Goal: Transaction & Acquisition: Purchase product/service

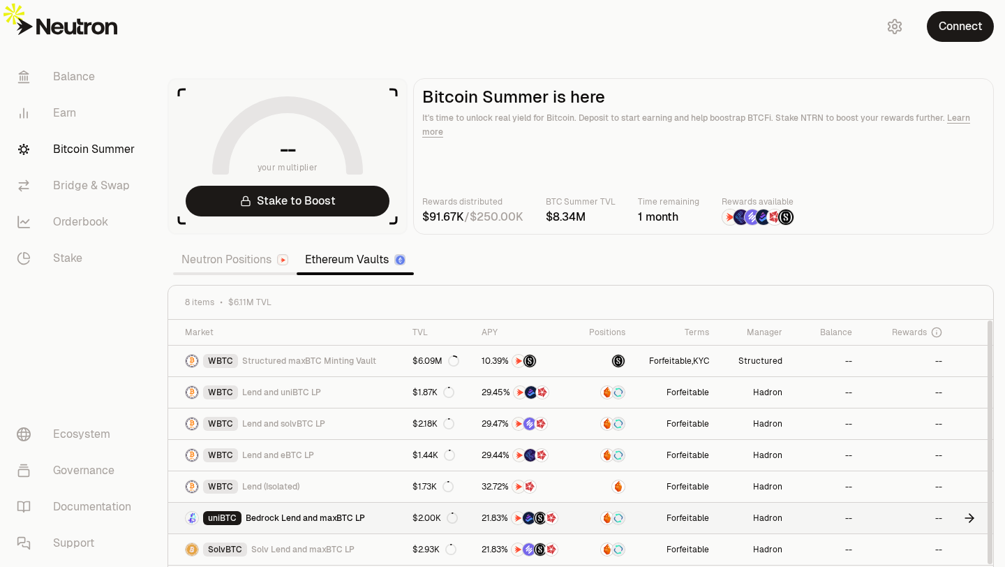
scroll to position [13, 0]
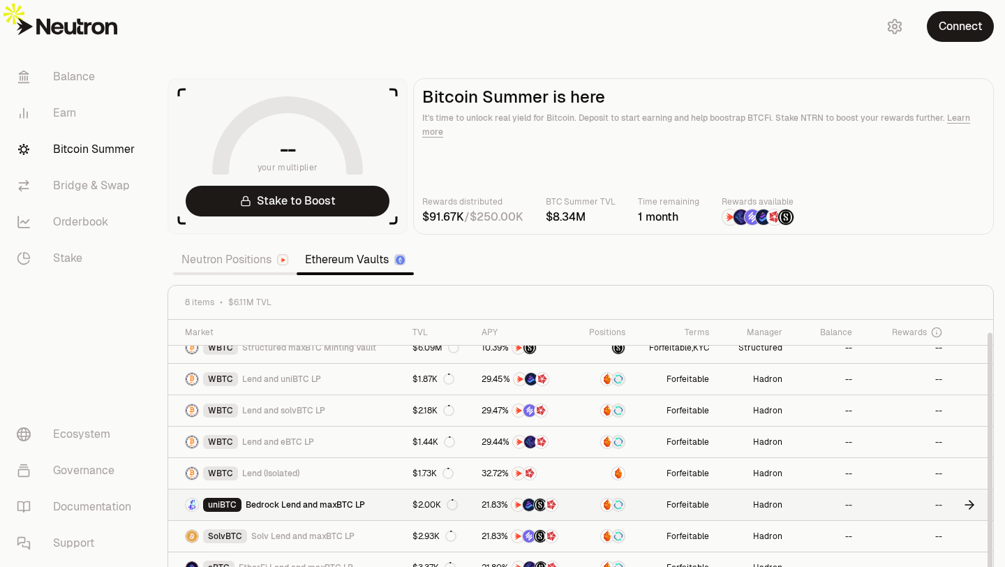
click at [308, 499] on span "Bedrock Lend and maxBTC LP" at bounding box center [305, 504] width 119 height 11
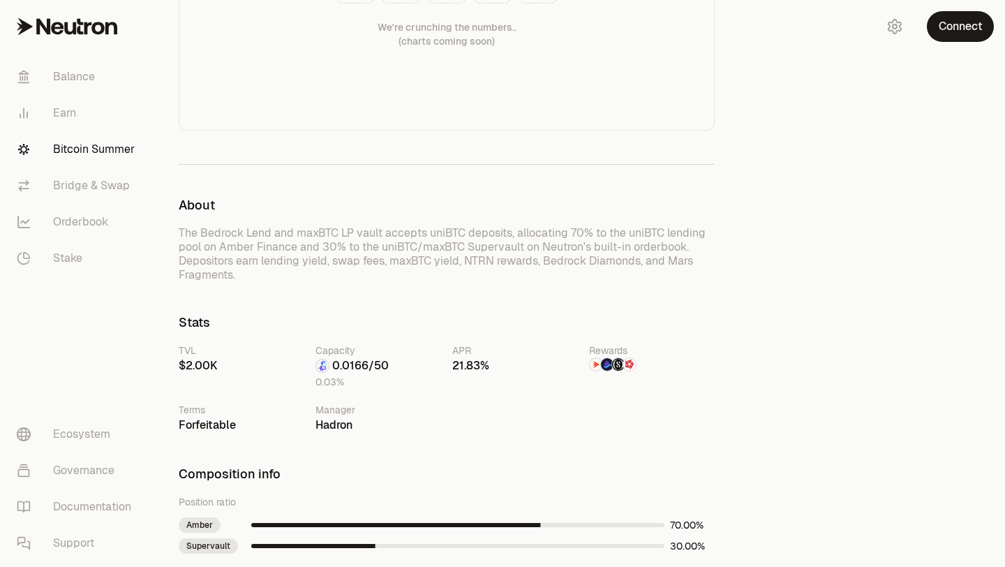
scroll to position [396, 0]
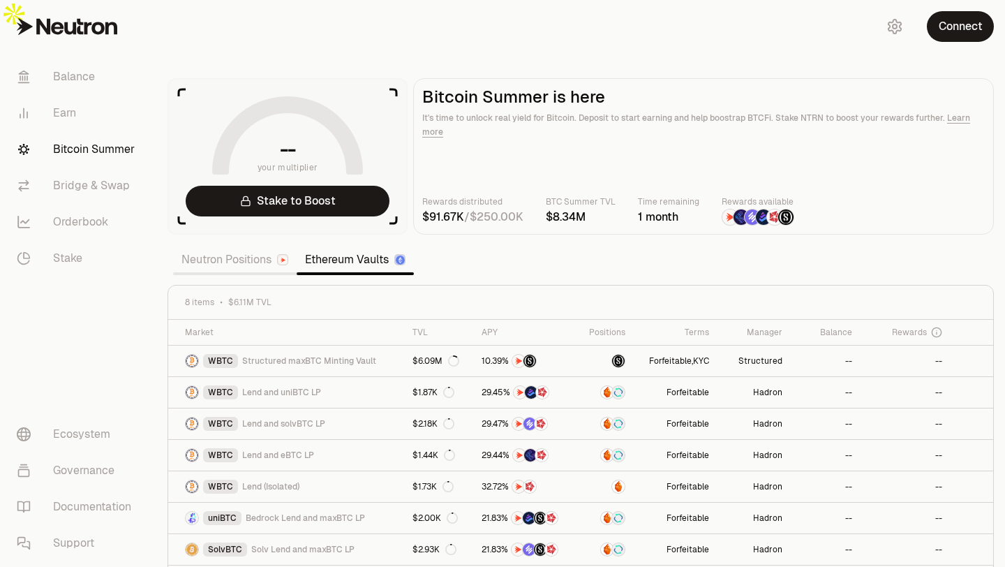
click at [211, 246] on link "Neutron Positions" at bounding box center [235, 260] width 124 height 28
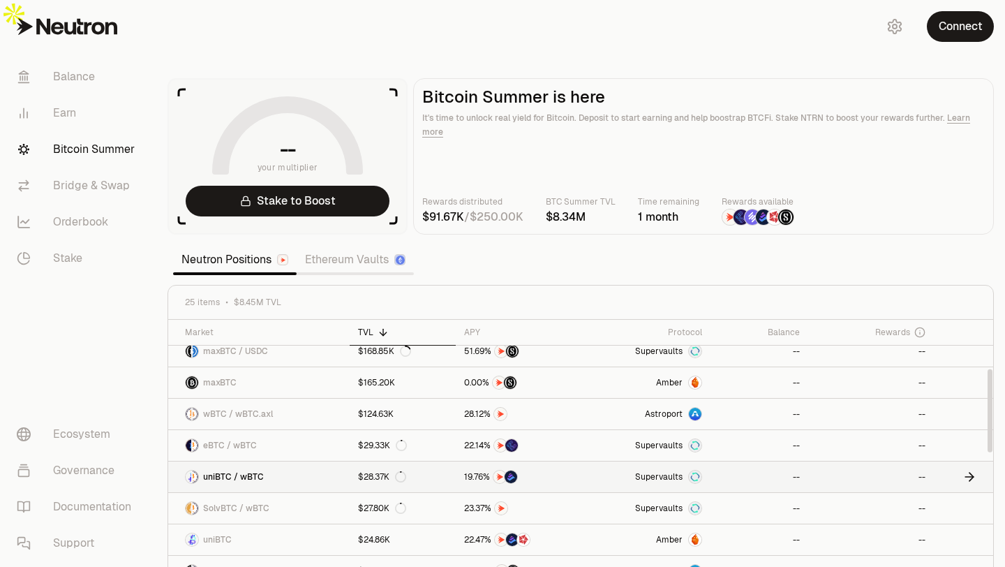
scroll to position [167, 0]
click at [259, 470] on span "uniBTC / wBTC" at bounding box center [233, 475] width 61 height 11
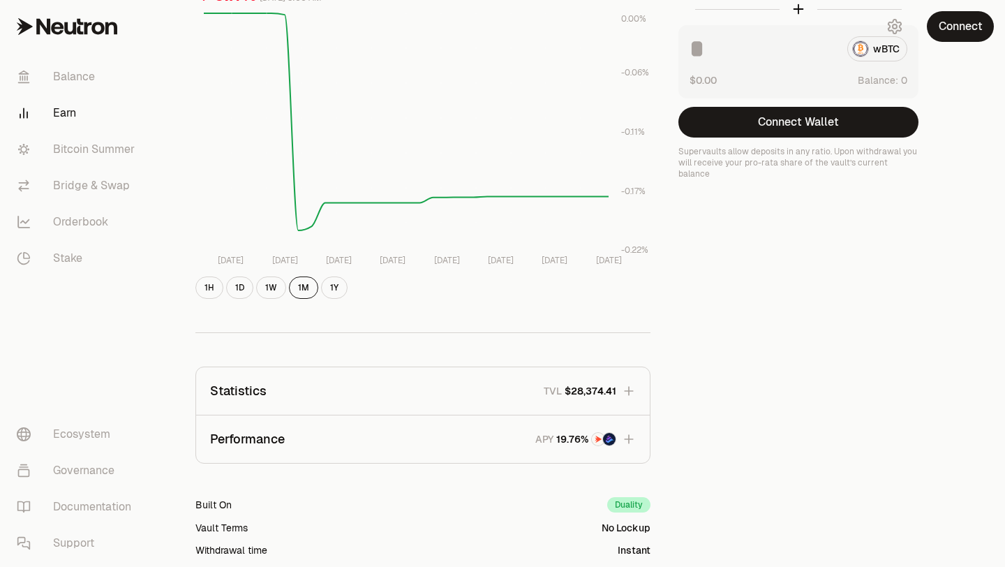
scroll to position [230, 0]
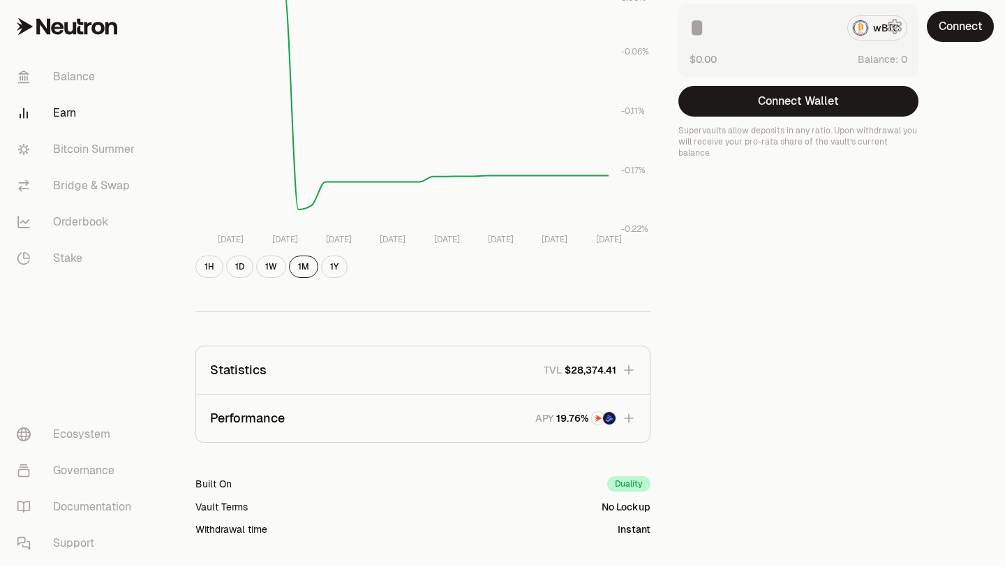
click at [297, 347] on button "Statistics TVL $28,374.41" at bounding box center [423, 369] width 454 height 47
click at [311, 352] on button "Statistics TVL $28,374.41" at bounding box center [423, 369] width 454 height 47
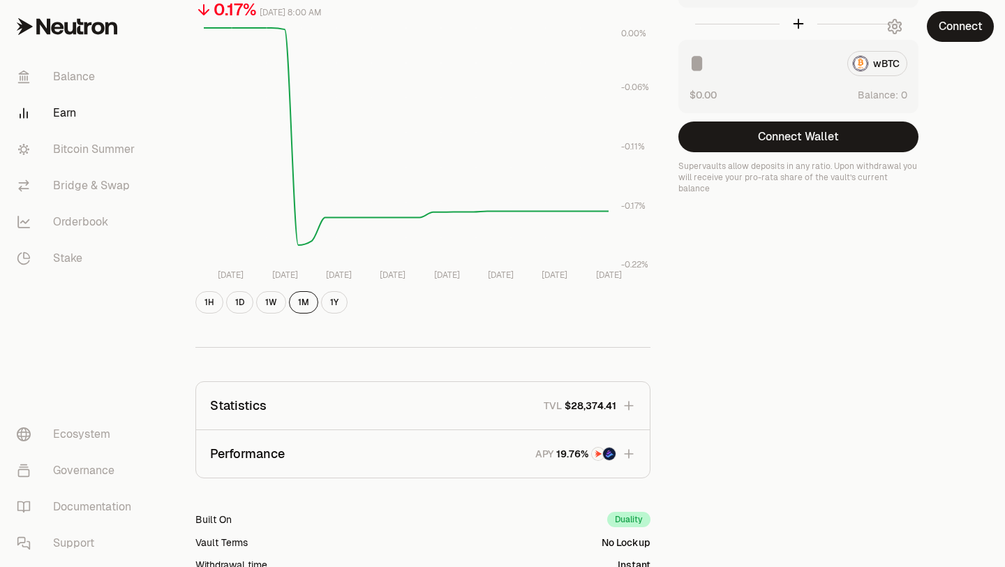
scroll to position [0, 0]
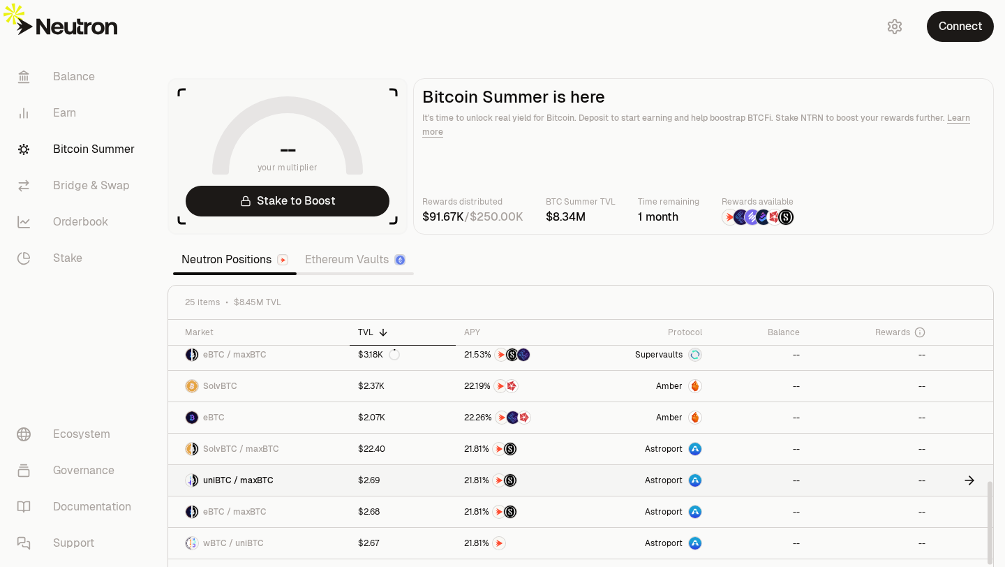
scroll to position [509, 0]
click at [248, 474] on span "uniBTC / maxBTC" at bounding box center [238, 479] width 70 height 11
click at [348, 246] on link "Ethereum Vaults" at bounding box center [355, 260] width 117 height 28
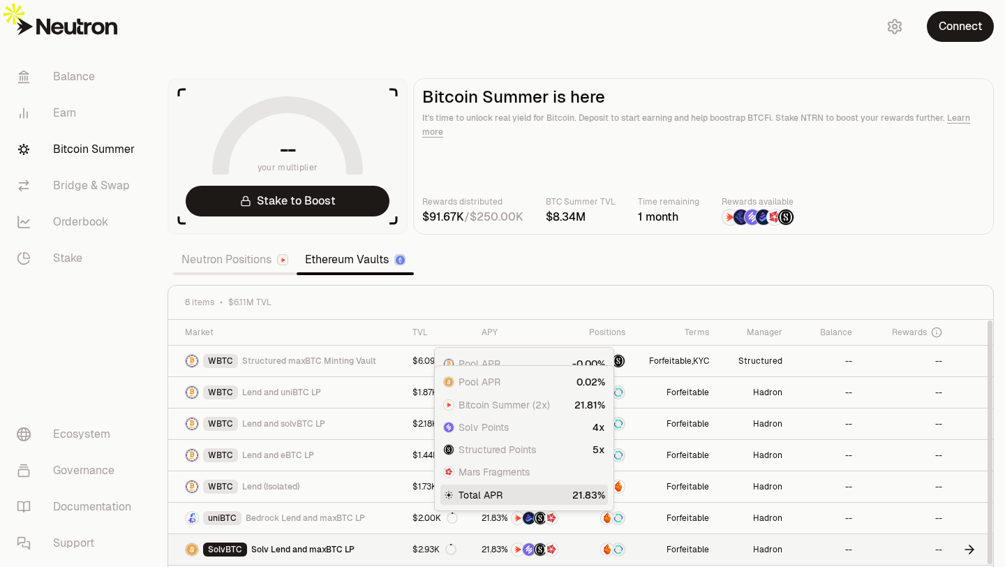
scroll to position [13, 0]
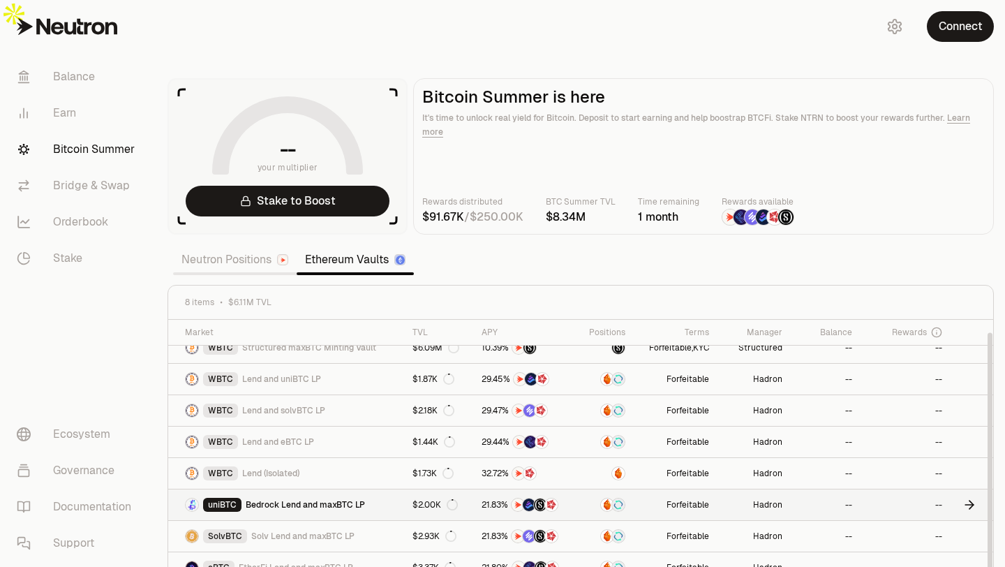
click at [304, 499] on span "Bedrock Lend and maxBTC LP" at bounding box center [305, 504] width 119 height 11
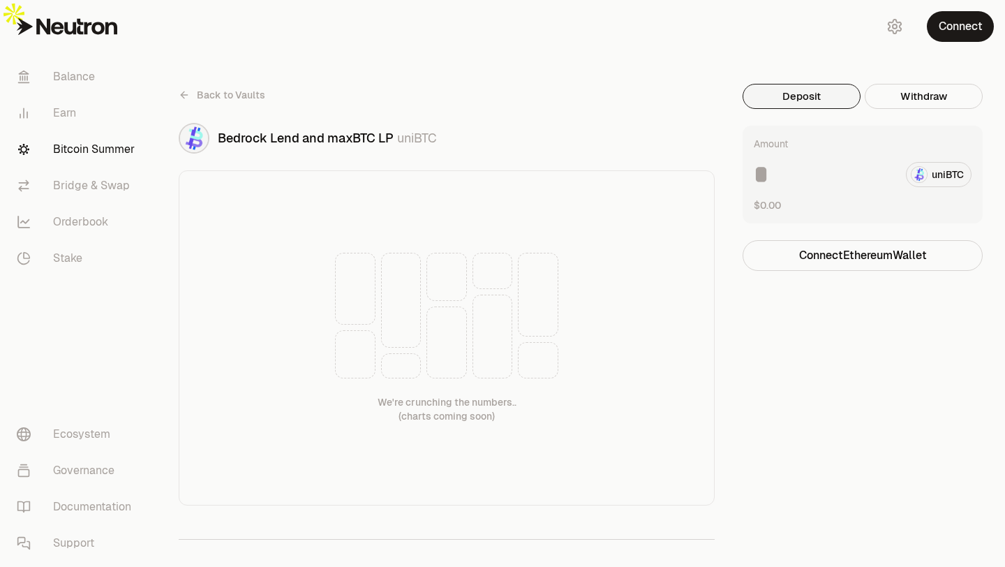
click at [181, 89] on icon at bounding box center [184, 94] width 11 height 11
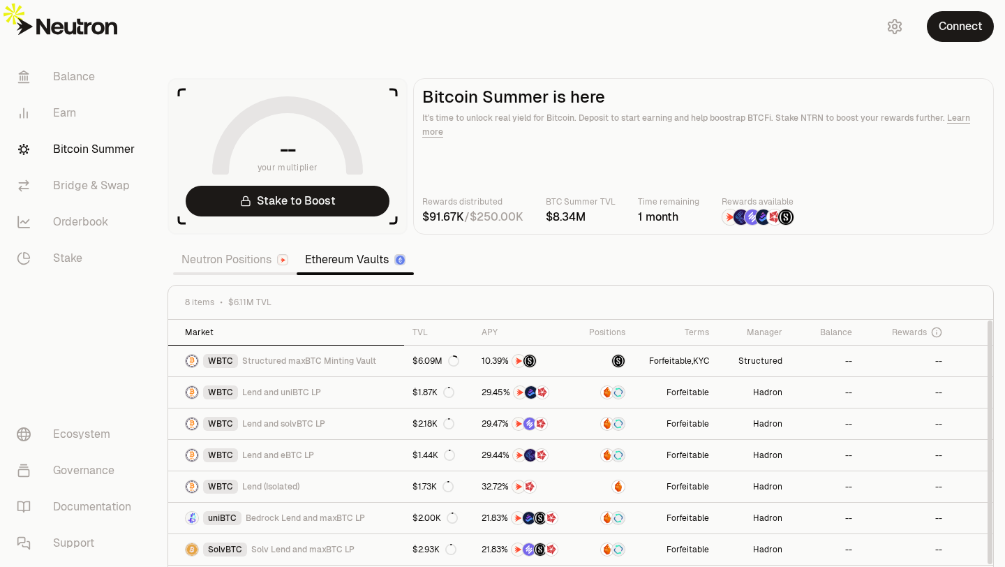
scroll to position [13, 0]
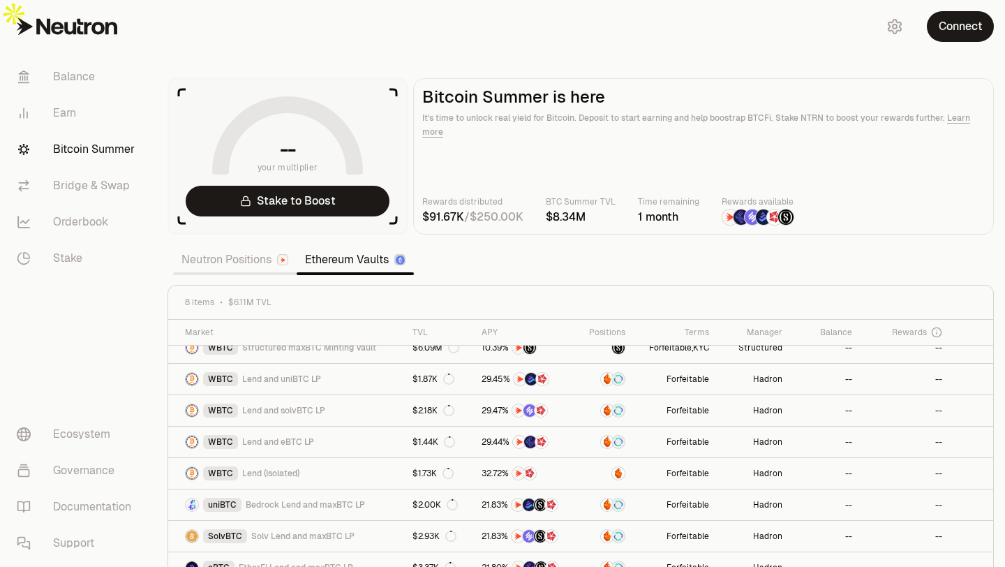
click at [244, 246] on link "Neutron Positions" at bounding box center [235, 260] width 124 height 28
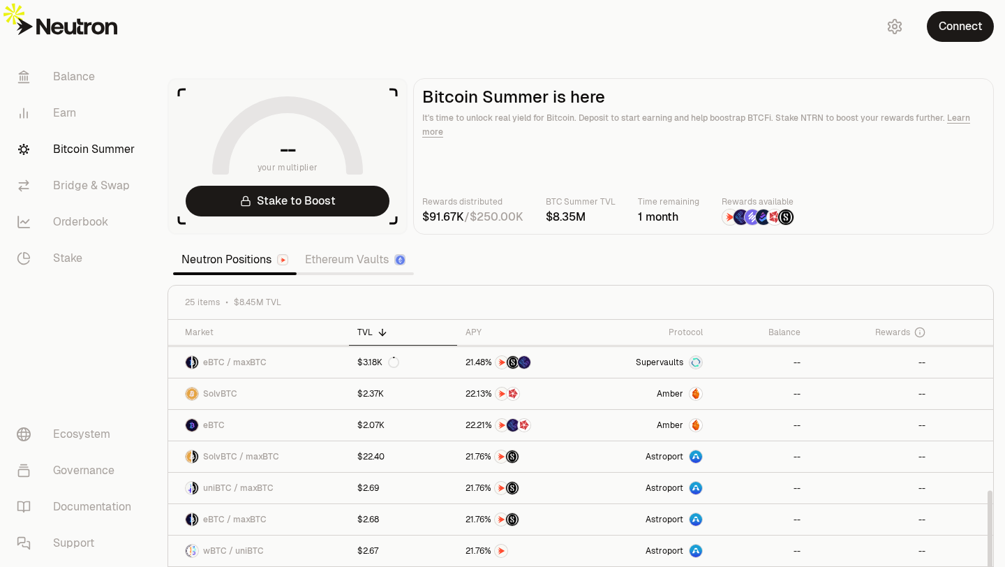
scroll to position [547, 0]
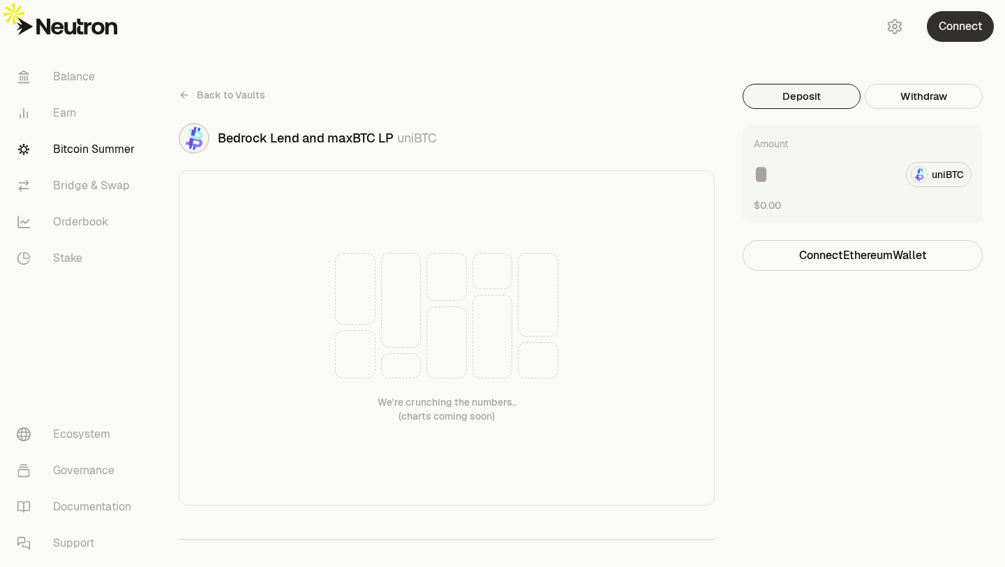
click at [955, 21] on button "Connect" at bounding box center [960, 26] width 67 height 31
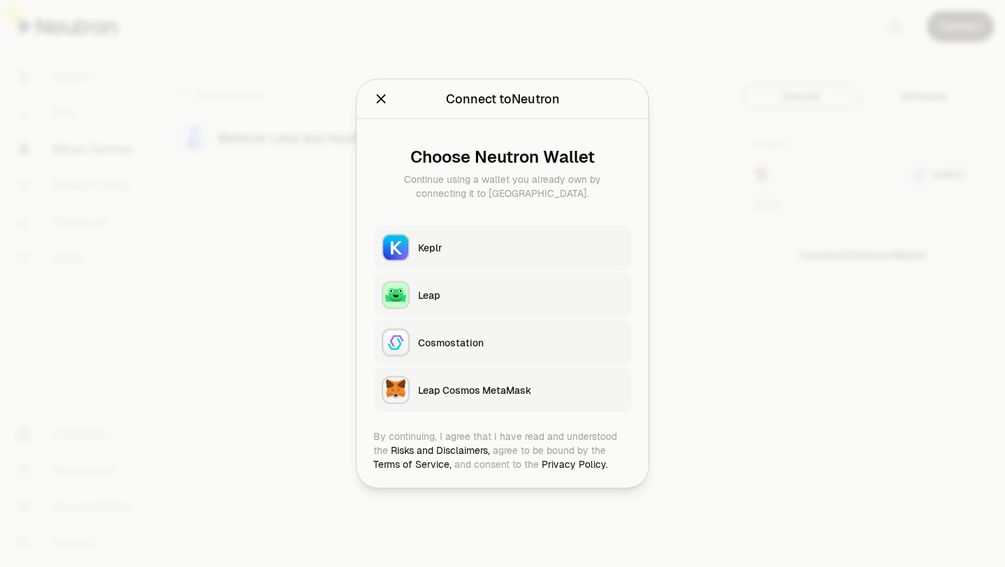
click at [770, 336] on div at bounding box center [502, 283] width 1005 height 567
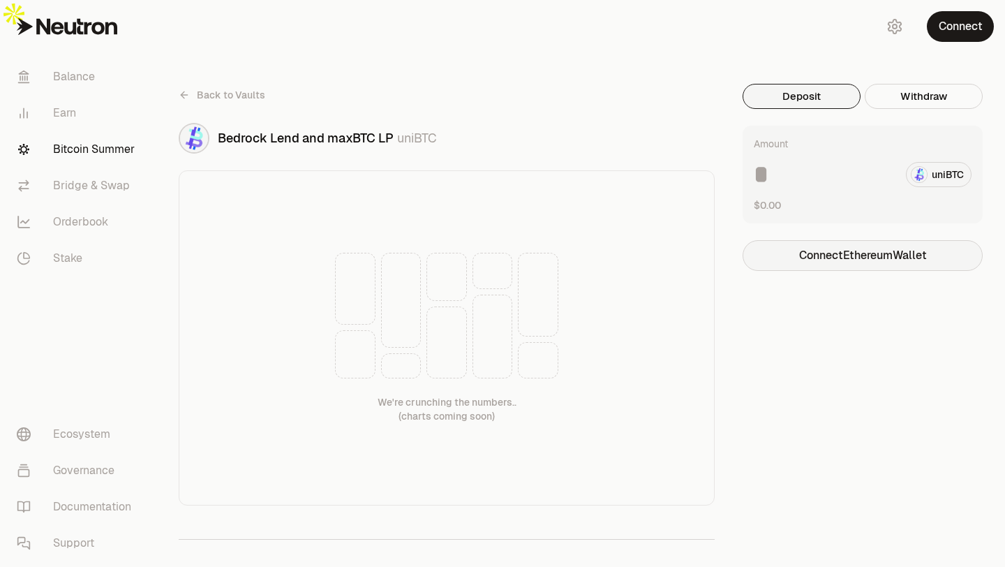
click at [837, 240] on button "Connect Ethereum Wallet" at bounding box center [862, 255] width 240 height 31
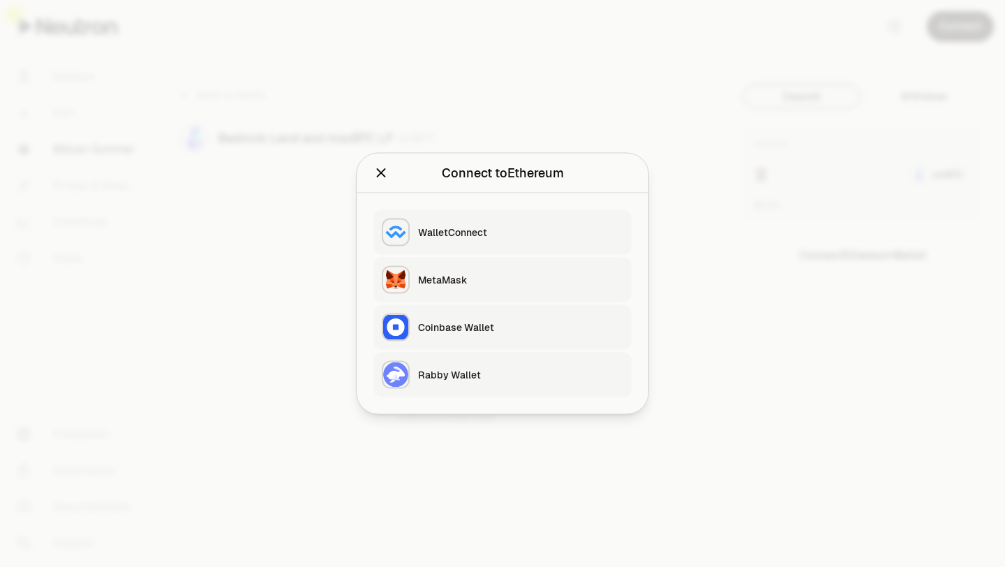
click at [525, 384] on button "Rabby Wallet" at bounding box center [502, 374] width 258 height 45
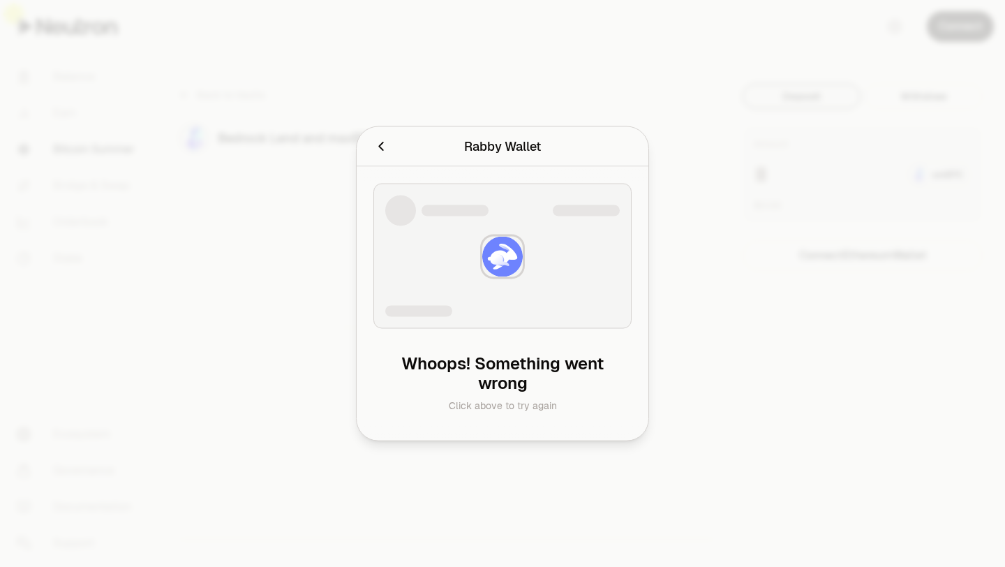
click at [372, 145] on div "Rabby Wallet Connecting to Rabby Wallet ." at bounding box center [503, 147] width 292 height 40
click at [380, 147] on icon "Cancel" at bounding box center [380, 146] width 15 height 15
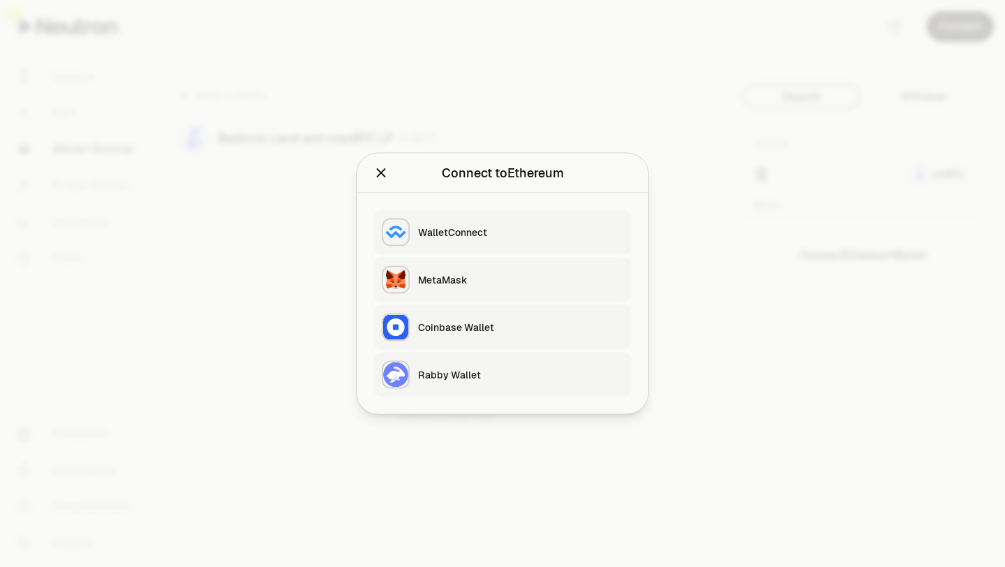
click at [386, 172] on icon "Close" at bounding box center [380, 172] width 15 height 15
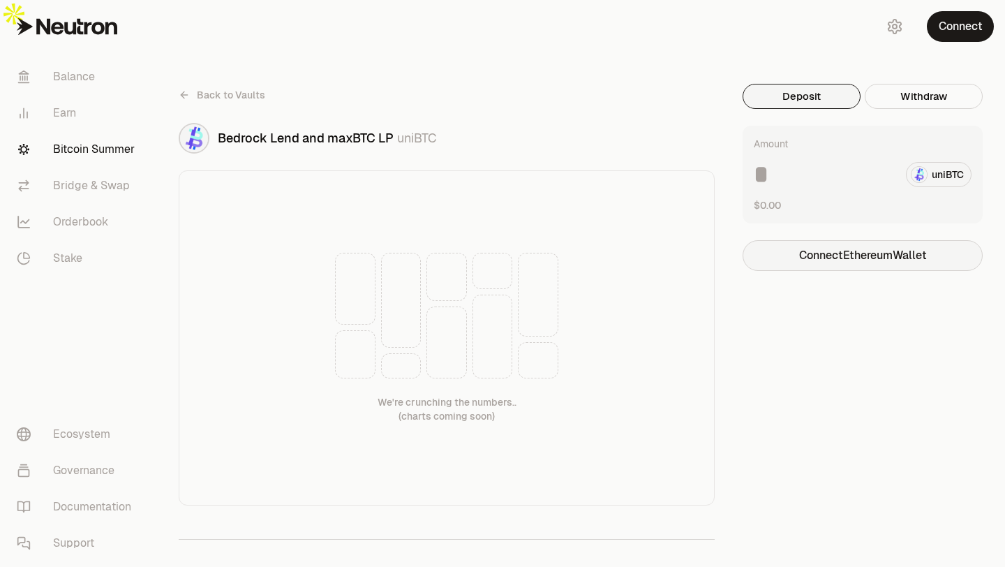
click at [823, 241] on button "Connect Ethereum Wallet" at bounding box center [862, 255] width 240 height 31
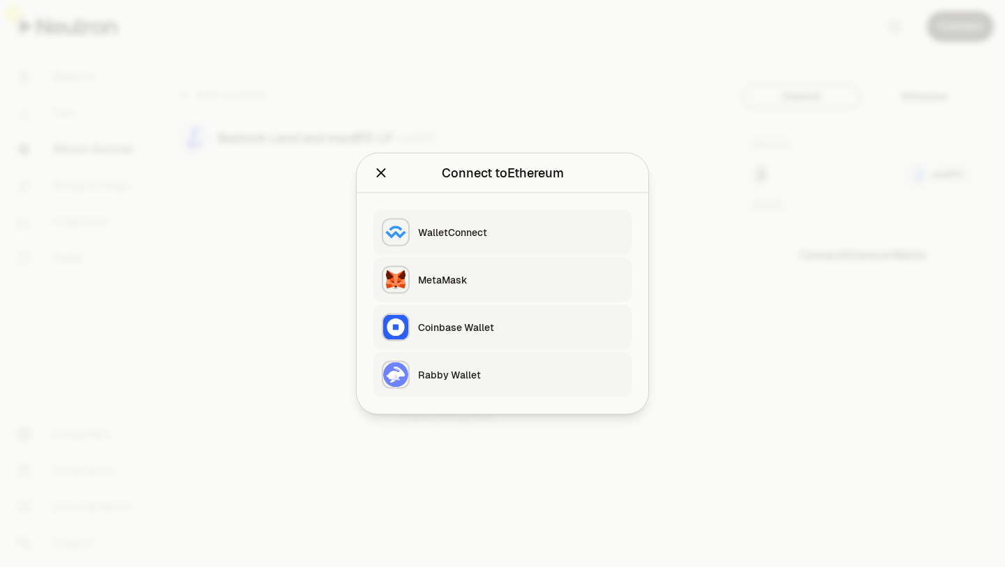
click at [465, 368] on div "Rabby Wallet" at bounding box center [520, 375] width 205 height 14
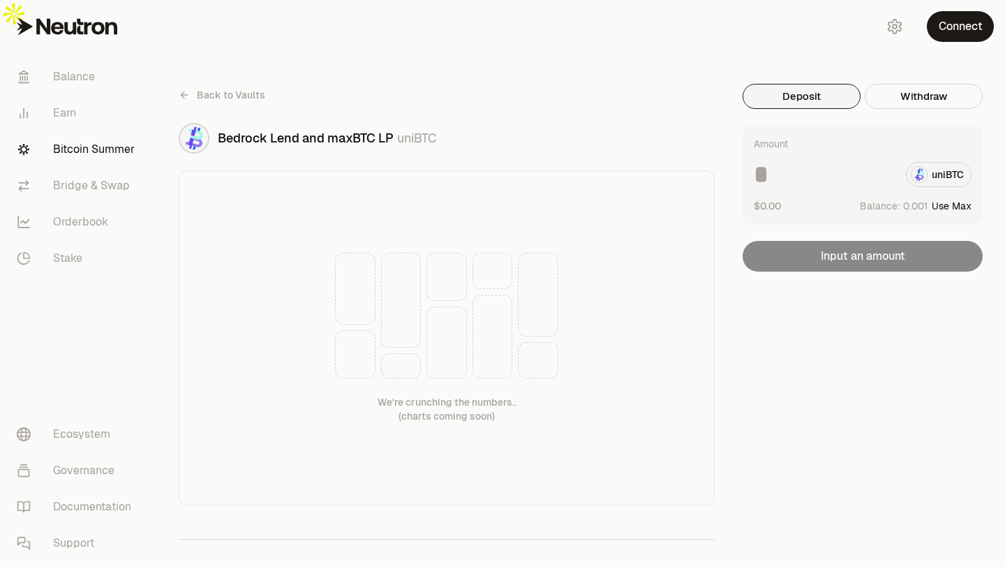
click at [788, 162] on input at bounding box center [824, 174] width 141 height 25
type input "*"
click at [941, 199] on button "Use Max" at bounding box center [952, 206] width 40 height 14
type input "**********"
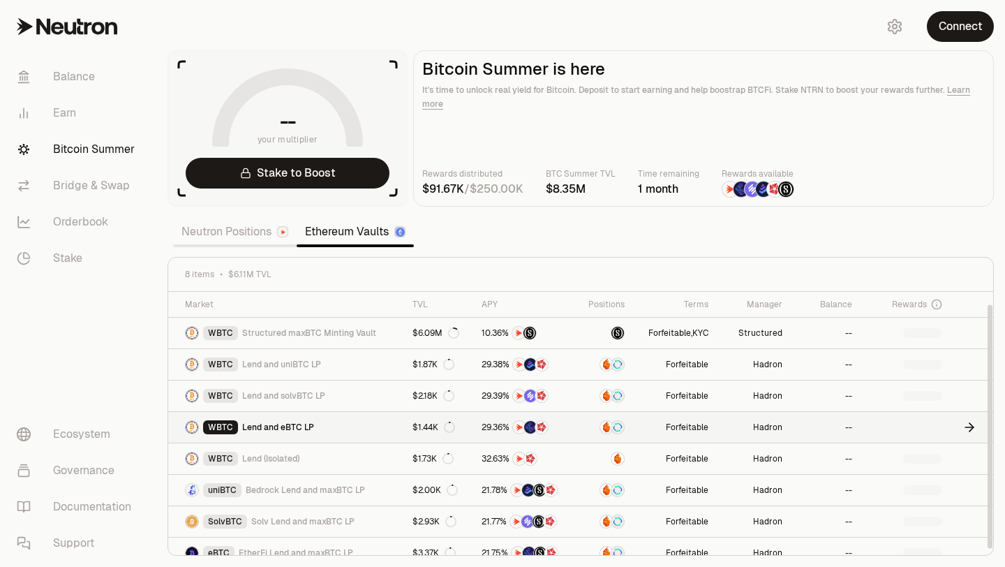
scroll to position [13, 0]
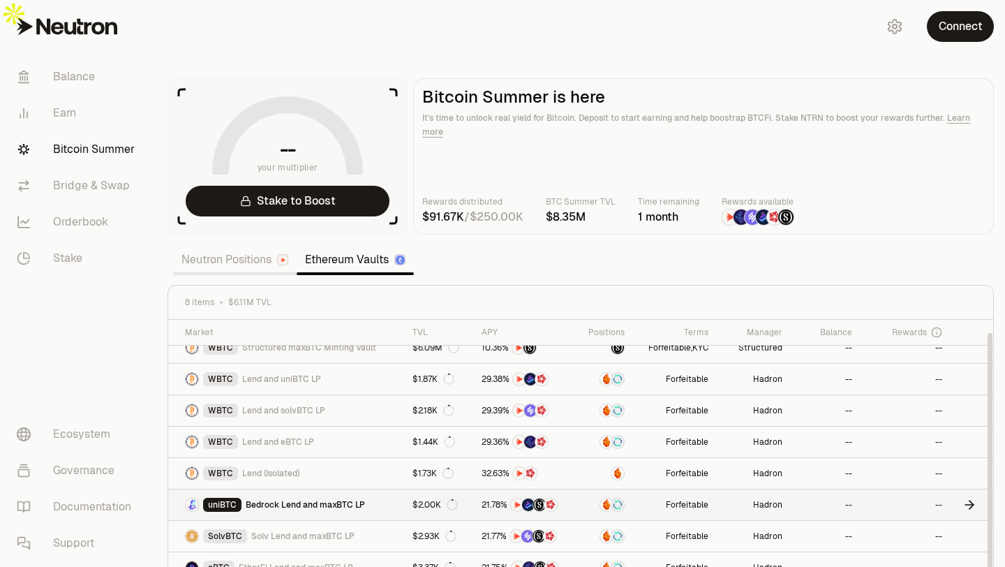
click at [271, 499] on span "Bedrock Lend and maxBTC LP" at bounding box center [305, 504] width 119 height 11
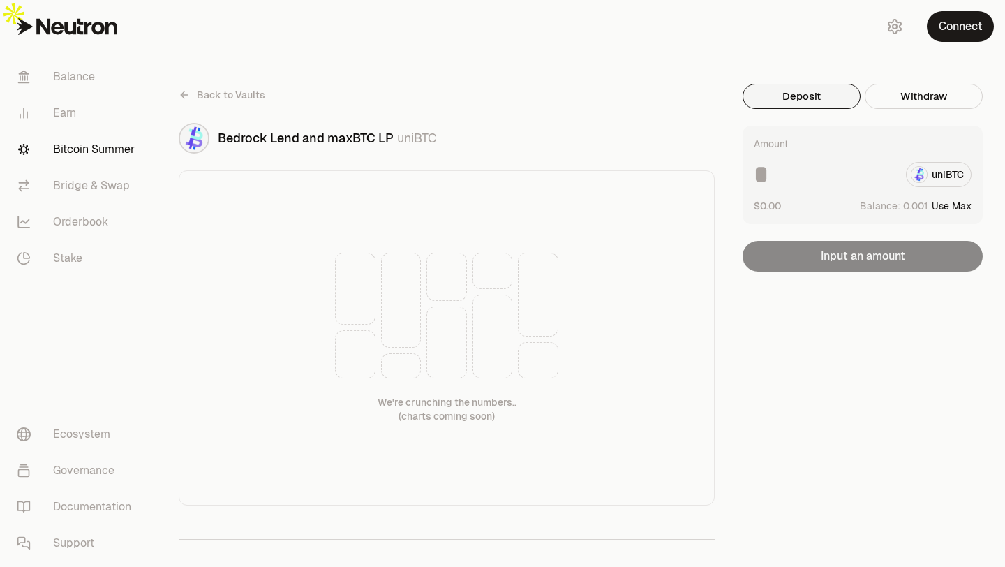
click at [187, 89] on icon at bounding box center [184, 94] width 11 height 11
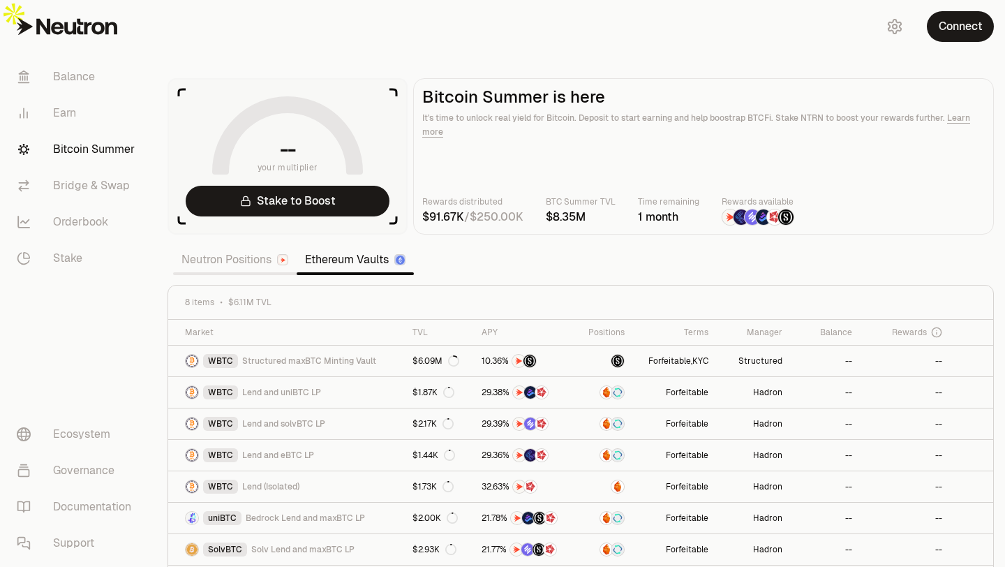
click at [233, 246] on link "Neutron Positions" at bounding box center [235, 260] width 124 height 28
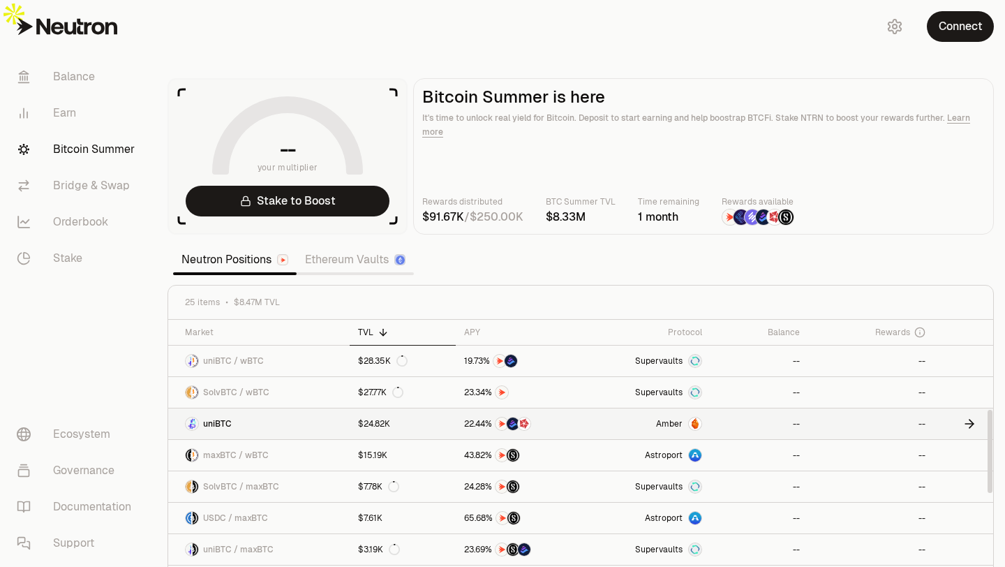
scroll to position [302, 0]
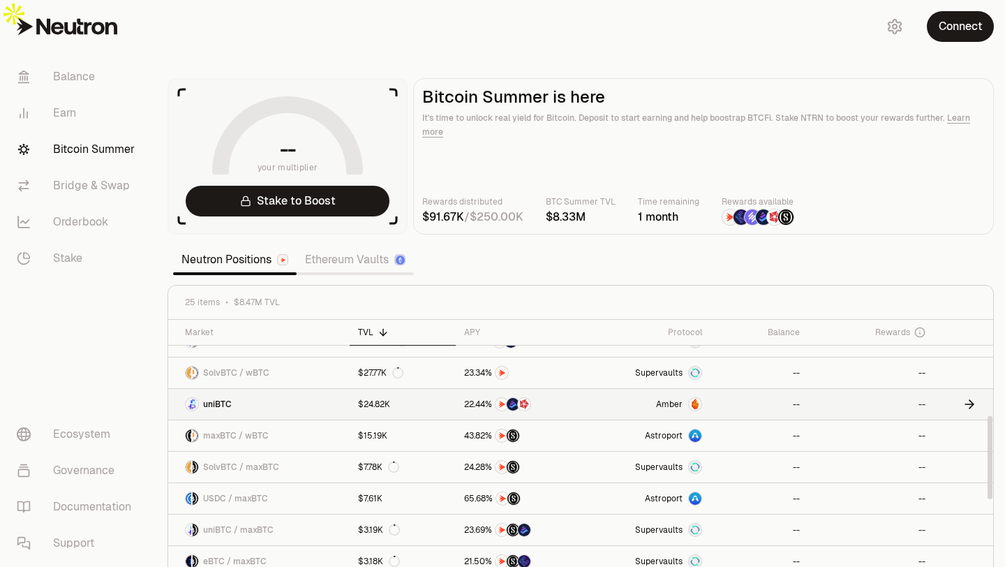
click at [268, 389] on link "uniBTC" at bounding box center [258, 404] width 181 height 31
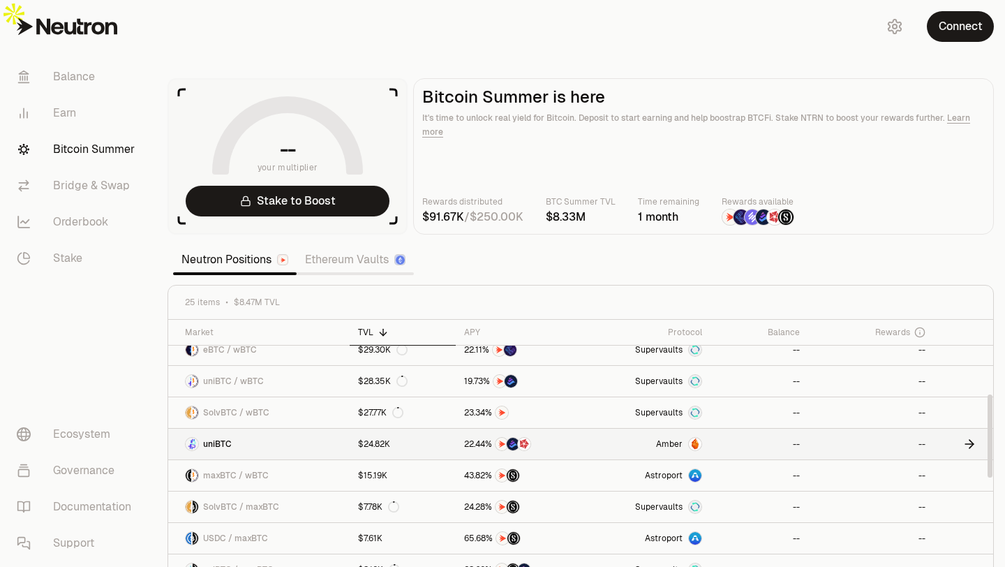
scroll to position [226, 0]
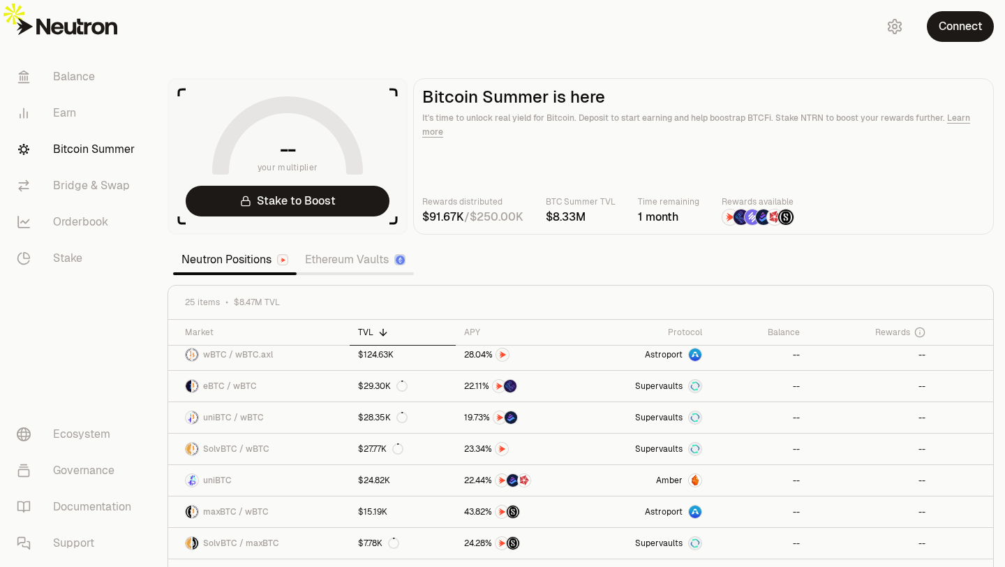
click at [361, 246] on link "Ethereum Vaults" at bounding box center [355, 260] width 117 height 28
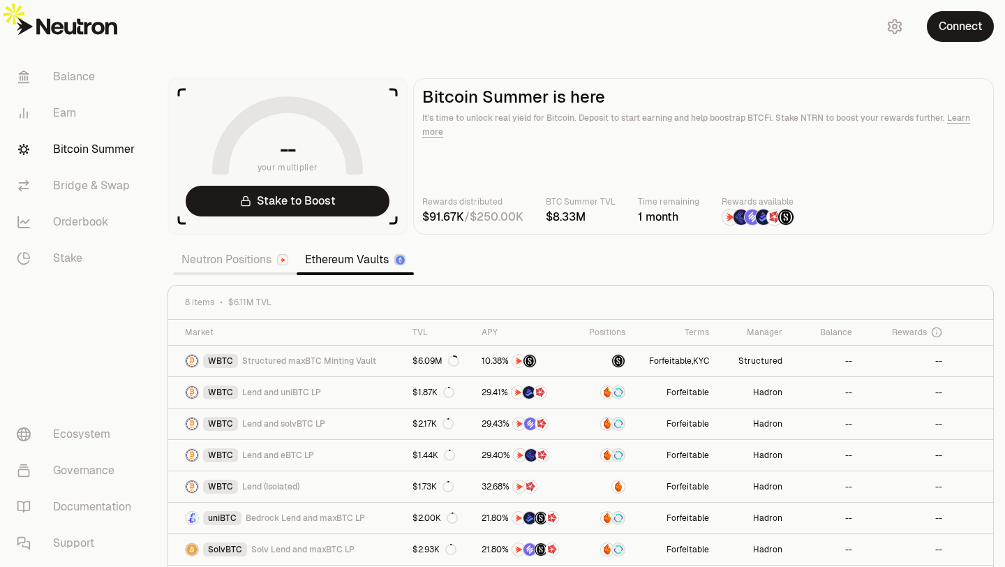
click at [255, 246] on link "Neutron Positions" at bounding box center [235, 260] width 124 height 28
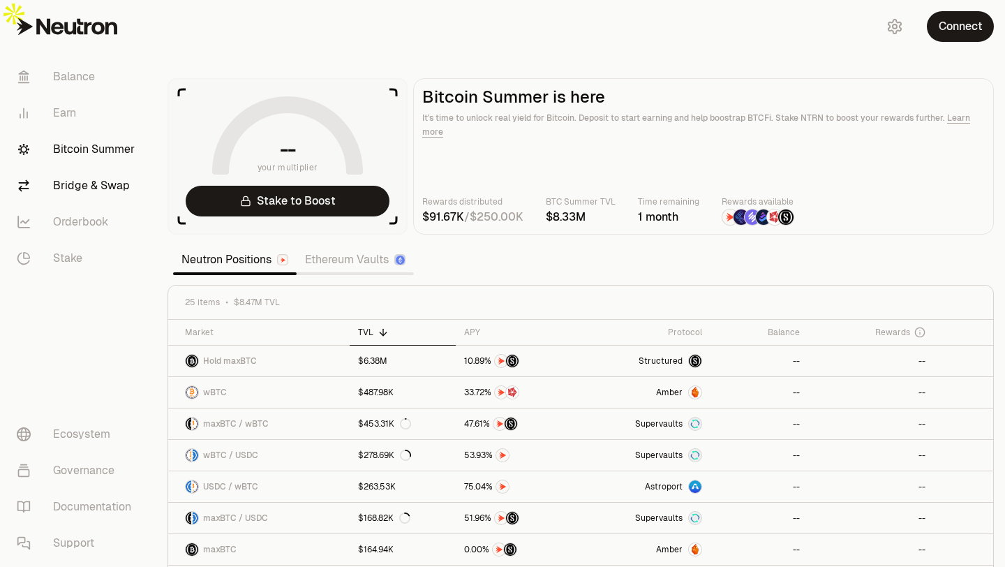
click at [89, 193] on link "Bridge & Swap" at bounding box center [78, 185] width 145 height 36
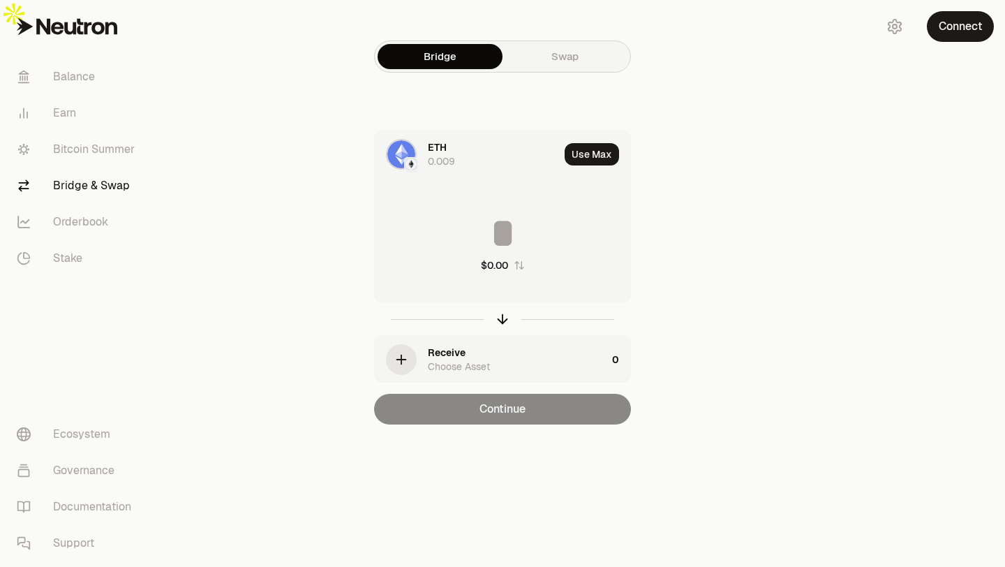
click at [437, 140] on span "ETH" at bounding box center [437, 147] width 19 height 14
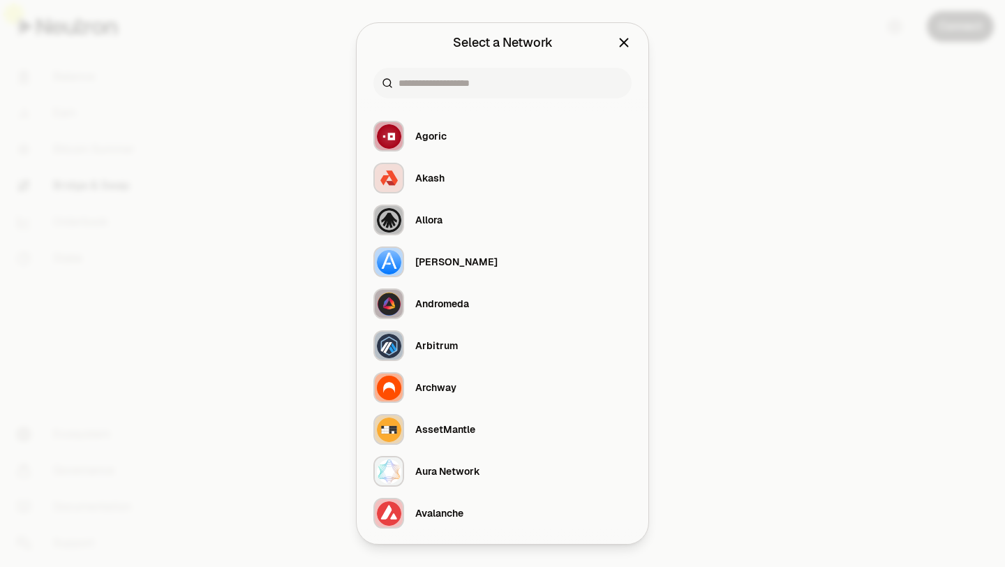
click at [622, 39] on icon "Close" at bounding box center [623, 42] width 15 height 15
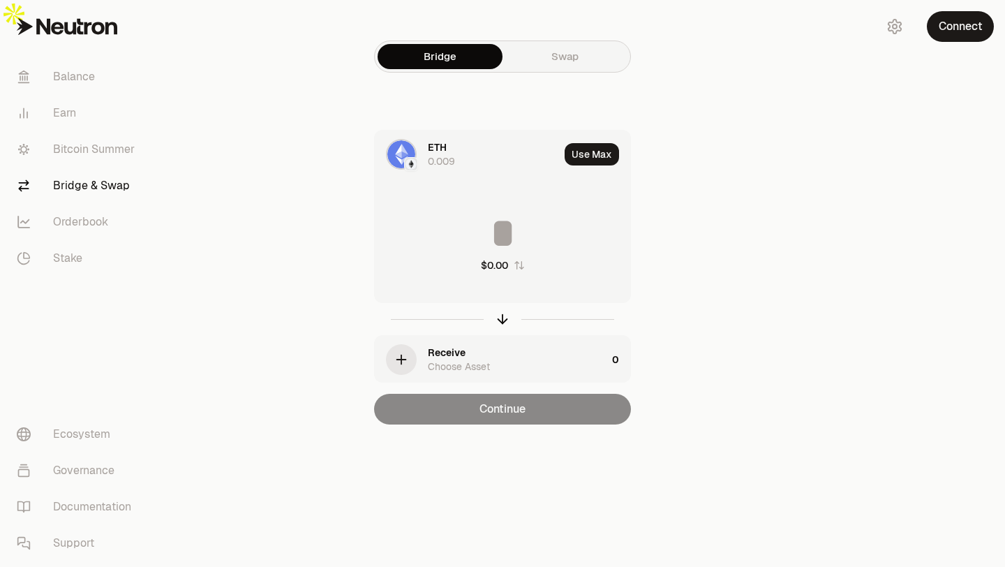
click at [395, 140] on img at bounding box center [401, 154] width 28 height 28
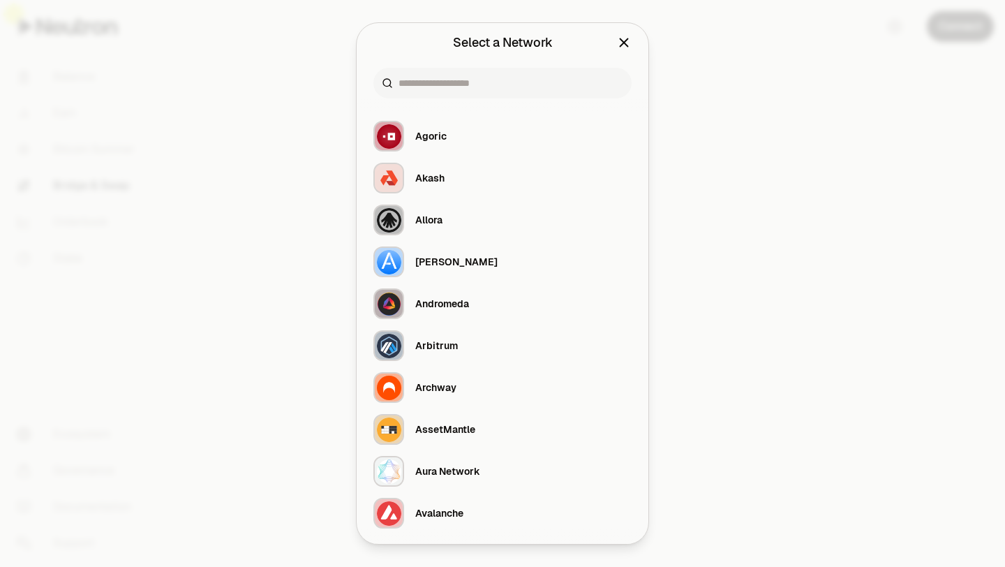
click at [625, 45] on icon "Close" at bounding box center [623, 42] width 15 height 15
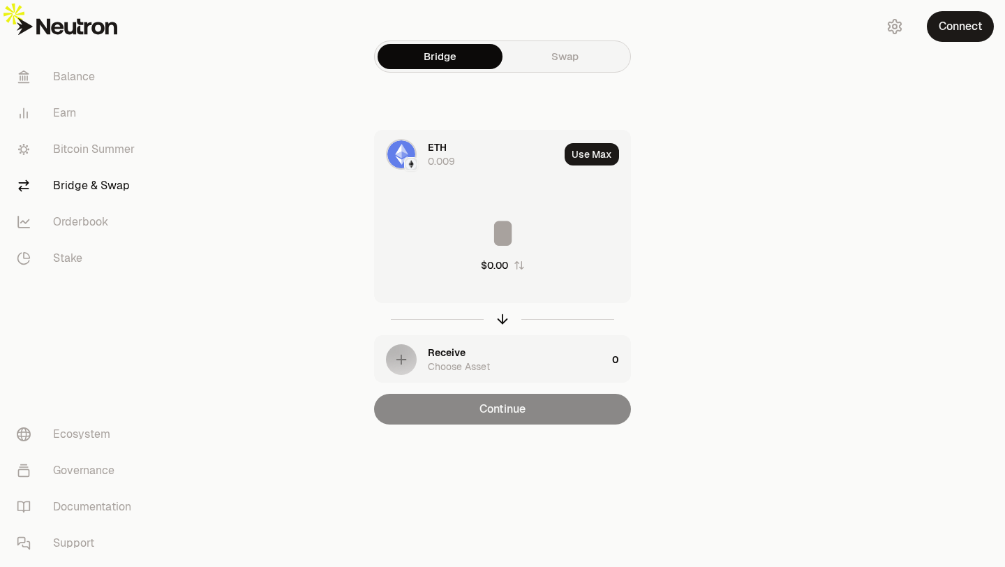
click at [452, 232] on div "$0.00" at bounding box center [502, 242] width 255 height 123
click at [409, 345] on div "button" at bounding box center [401, 359] width 28 height 28
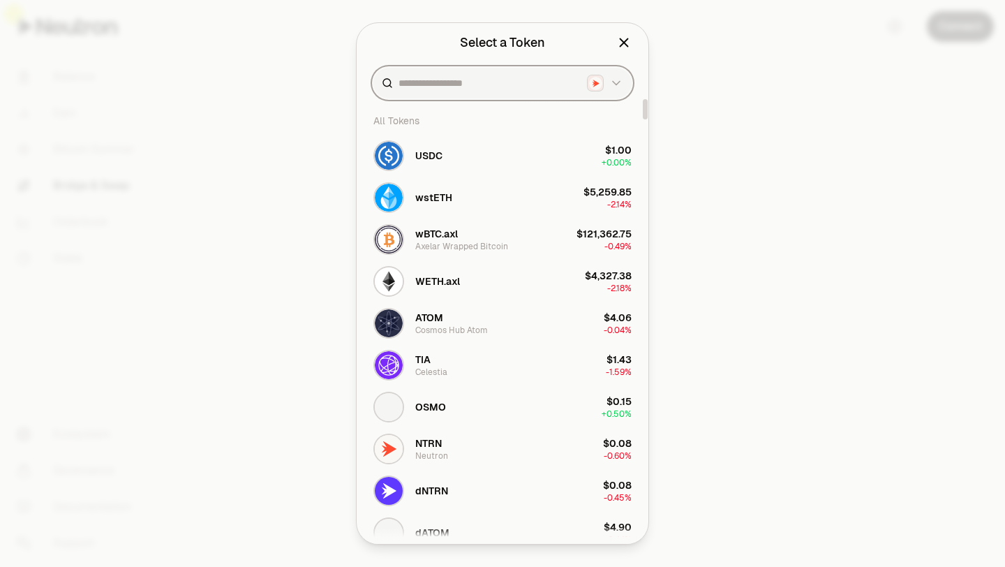
click at [417, 86] on input at bounding box center [489, 83] width 183 height 14
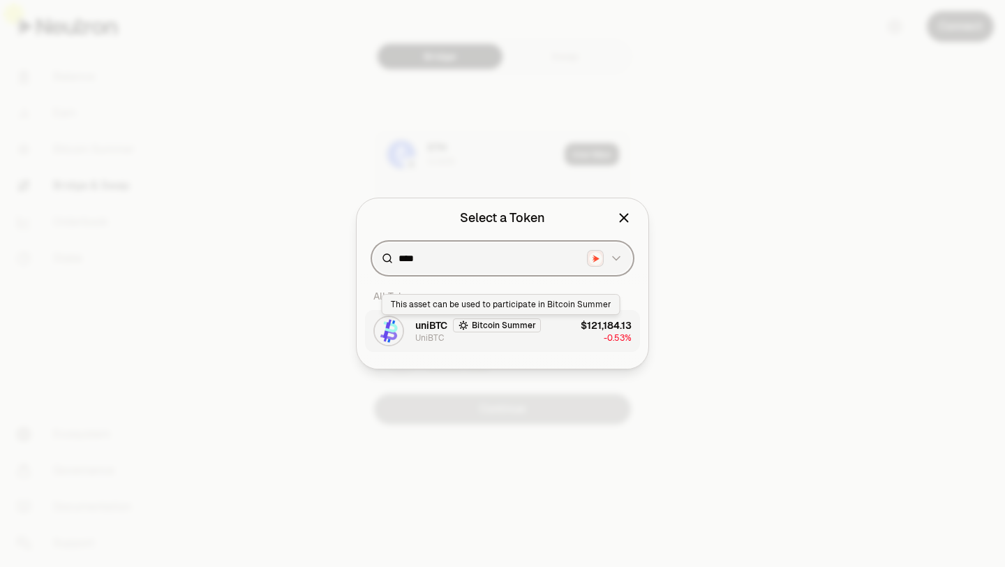
type input "****"
click at [422, 320] on span "uniBTC" at bounding box center [431, 325] width 32 height 14
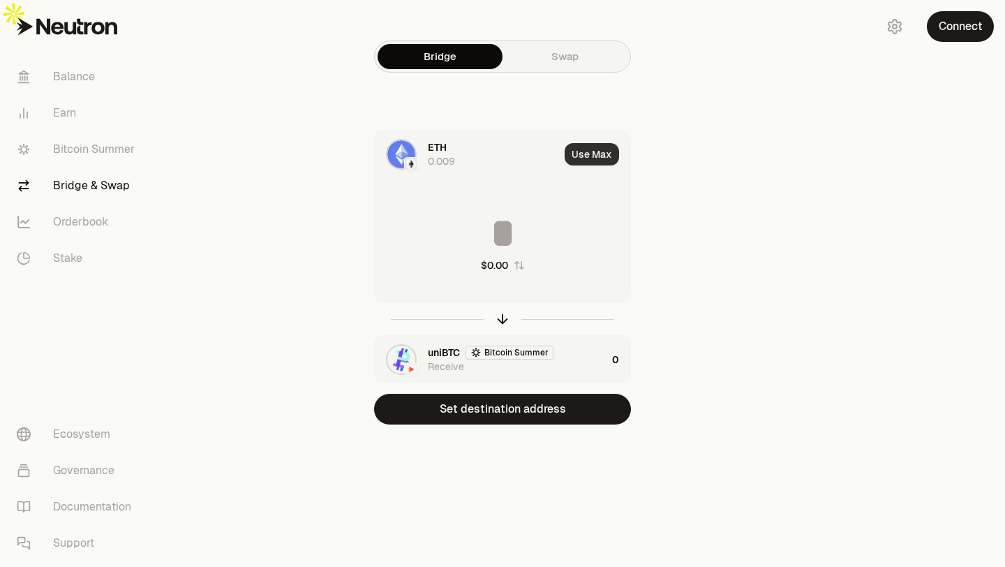
click at [576, 143] on button "Use Max" at bounding box center [592, 154] width 54 height 22
type input "**********"
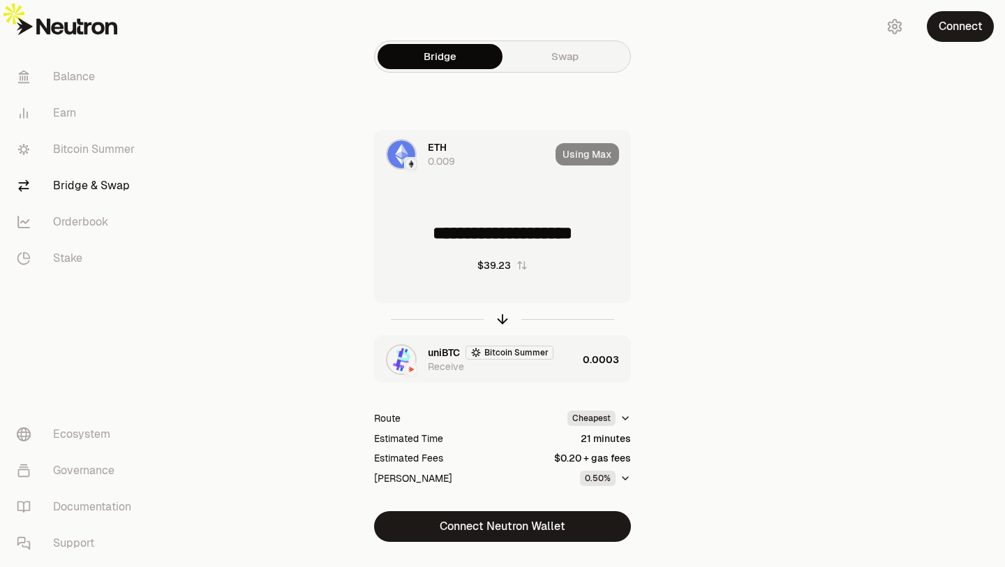
click at [441, 140] on span "ETH" at bounding box center [437, 147] width 19 height 14
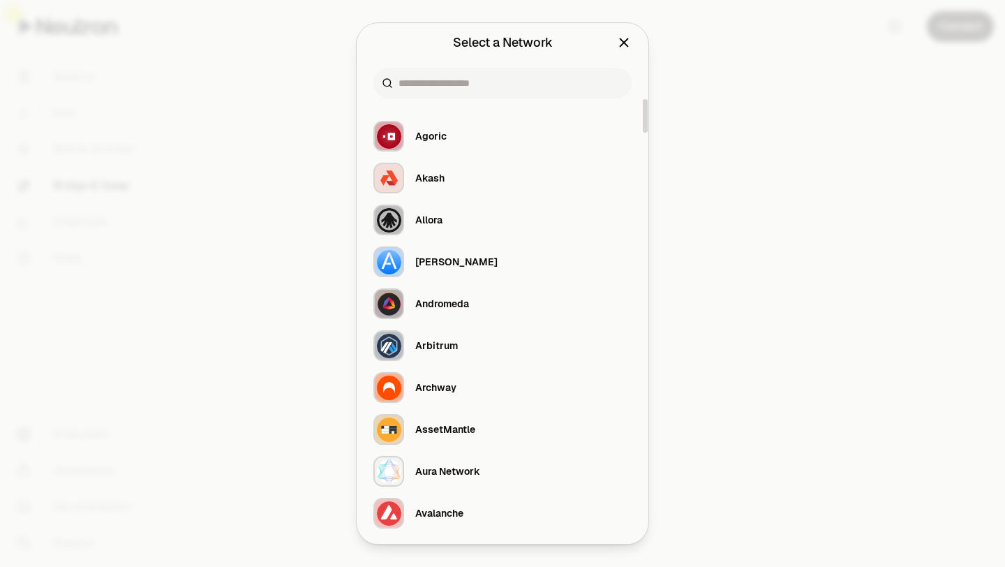
click at [311, 97] on div at bounding box center [502, 283] width 1005 height 567
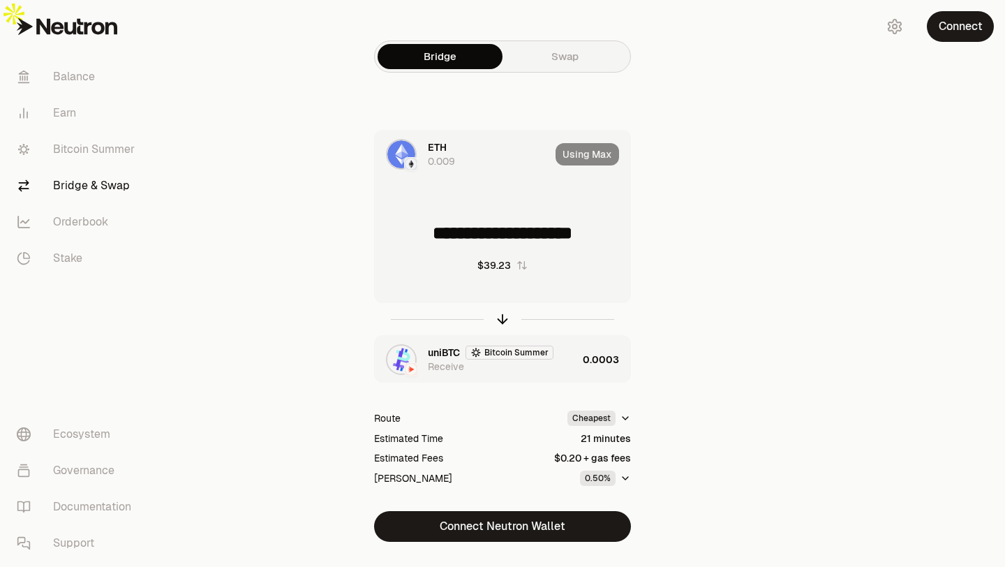
click at [398, 140] on img at bounding box center [401, 154] width 28 height 28
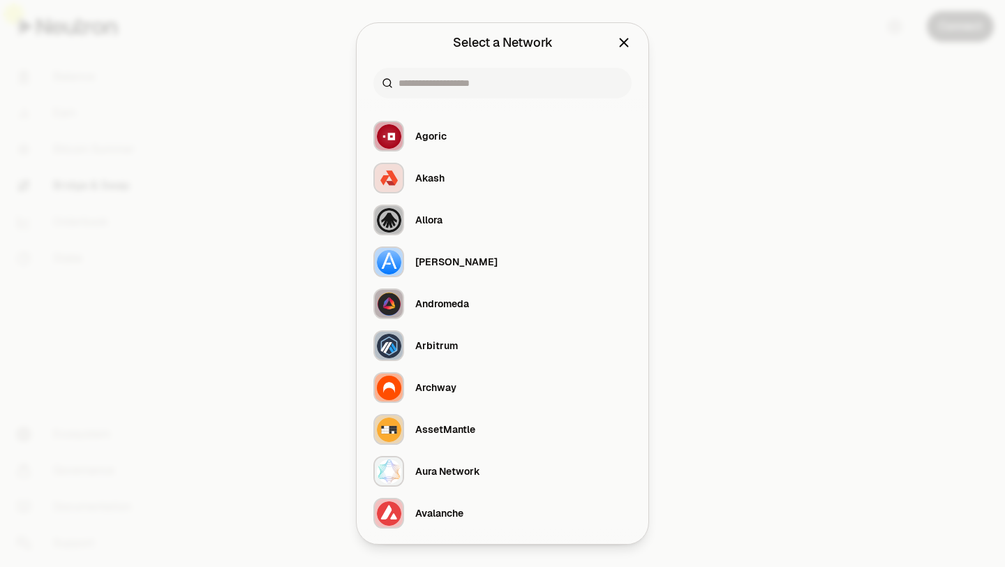
click at [628, 38] on icon "Close" at bounding box center [623, 42] width 15 height 15
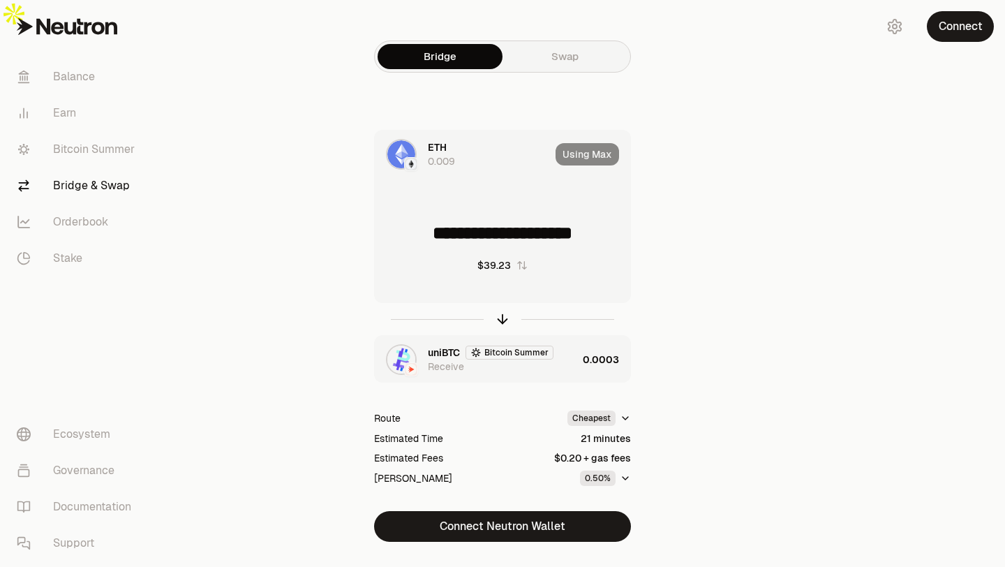
click at [441, 140] on span "ETH" at bounding box center [437, 147] width 19 height 14
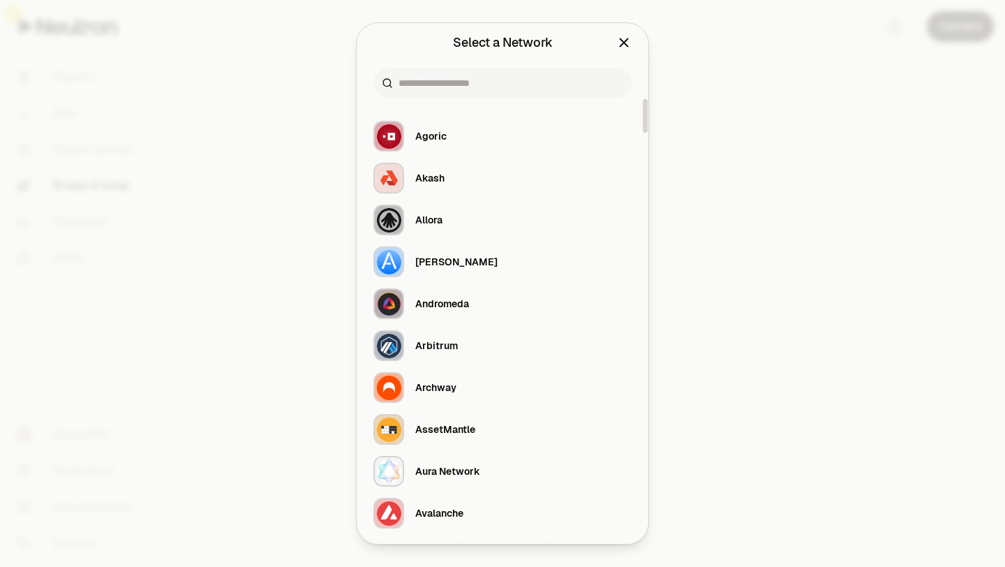
click at [735, 325] on div at bounding box center [502, 283] width 1005 height 567
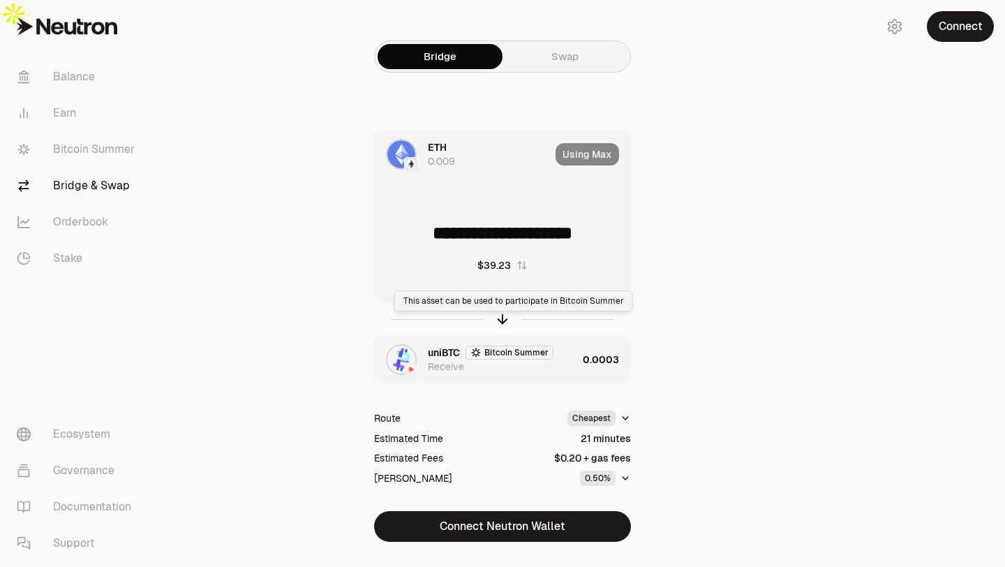
scroll to position [3, 0]
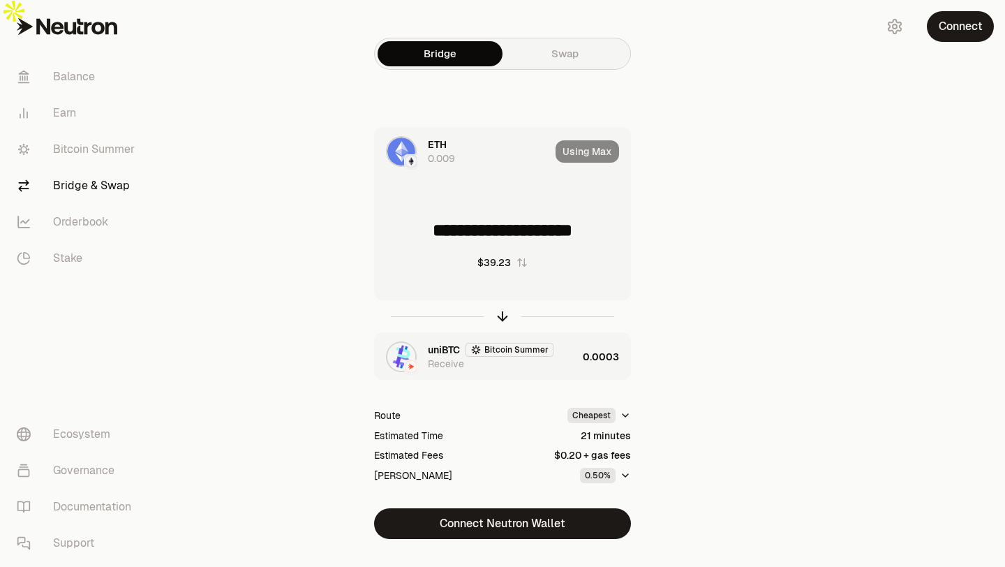
click at [555, 41] on link "Swap" at bounding box center [564, 53] width 125 height 25
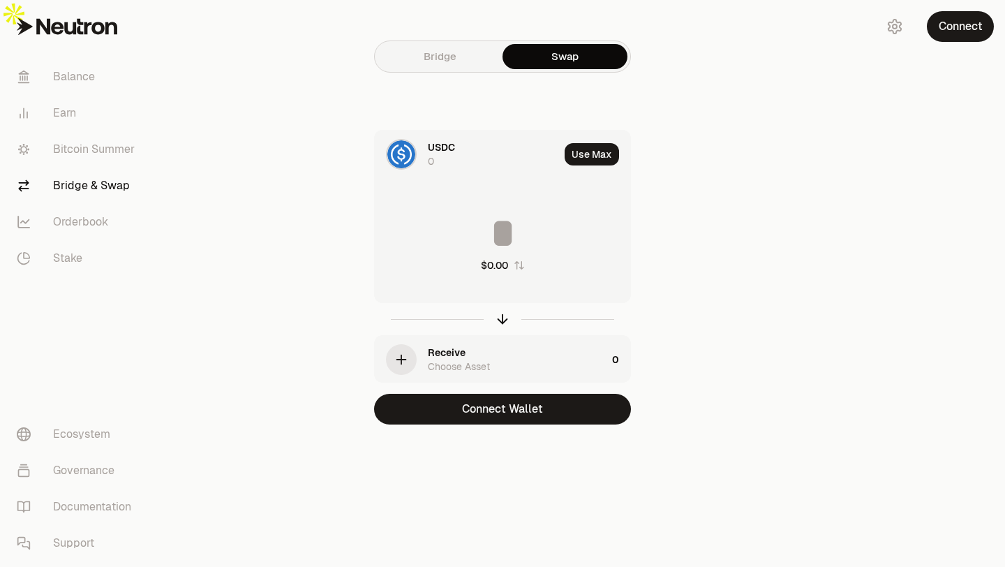
click at [457, 44] on link "Bridge" at bounding box center [439, 56] width 125 height 25
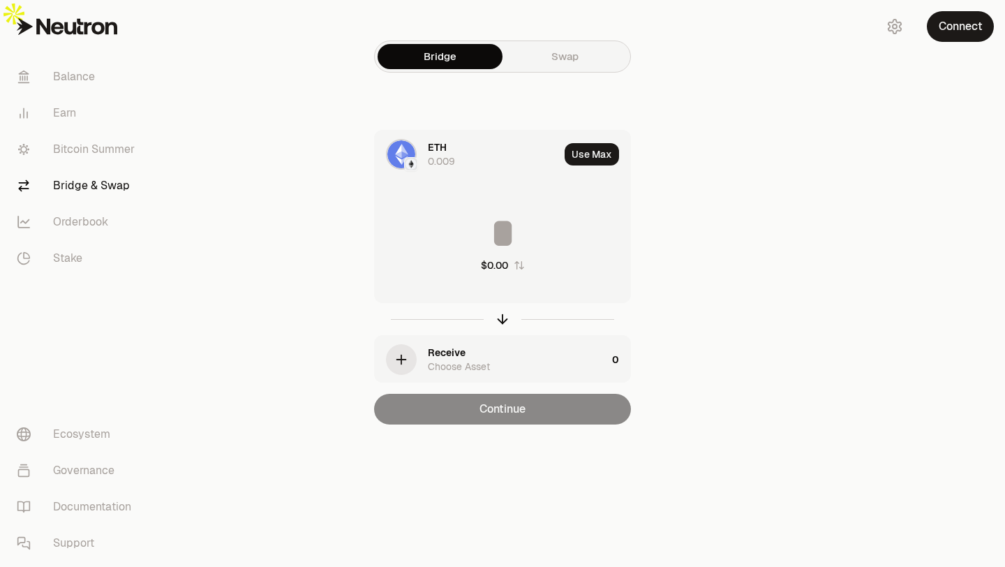
click at [440, 140] on span "ETH" at bounding box center [437, 147] width 19 height 14
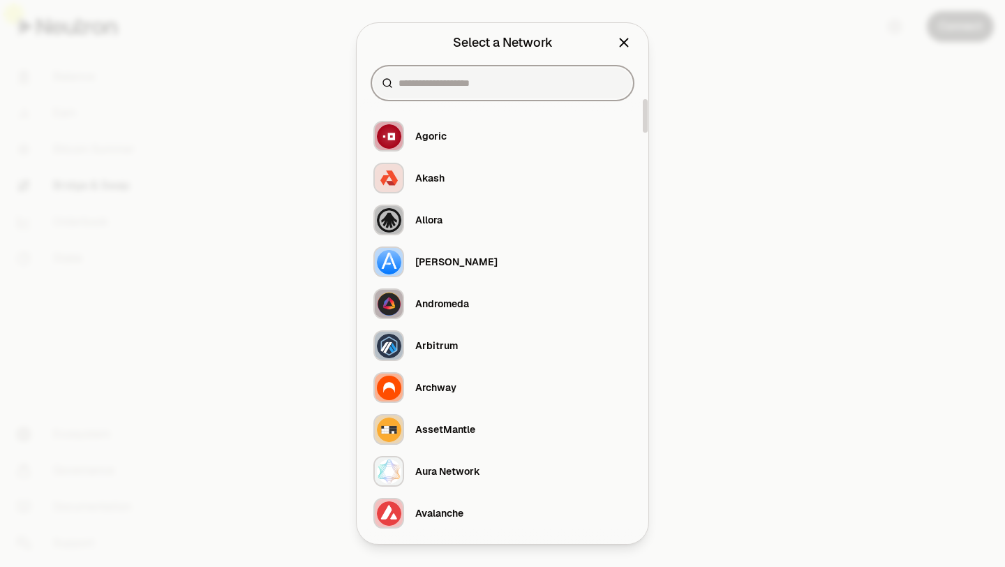
click at [410, 81] on input at bounding box center [510, 83] width 225 height 14
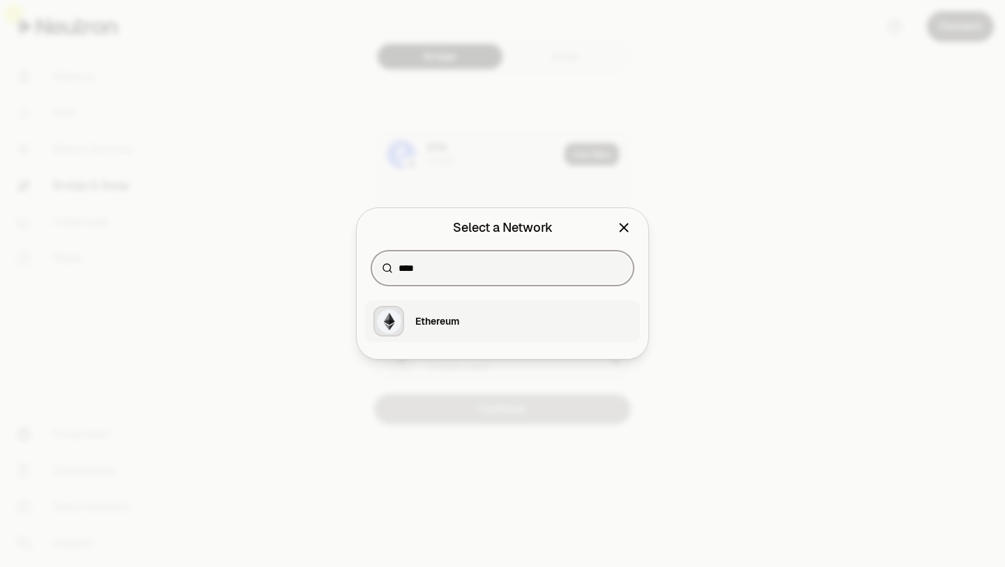
type input "****"
click at [394, 319] on img "button" at bounding box center [389, 321] width 24 height 24
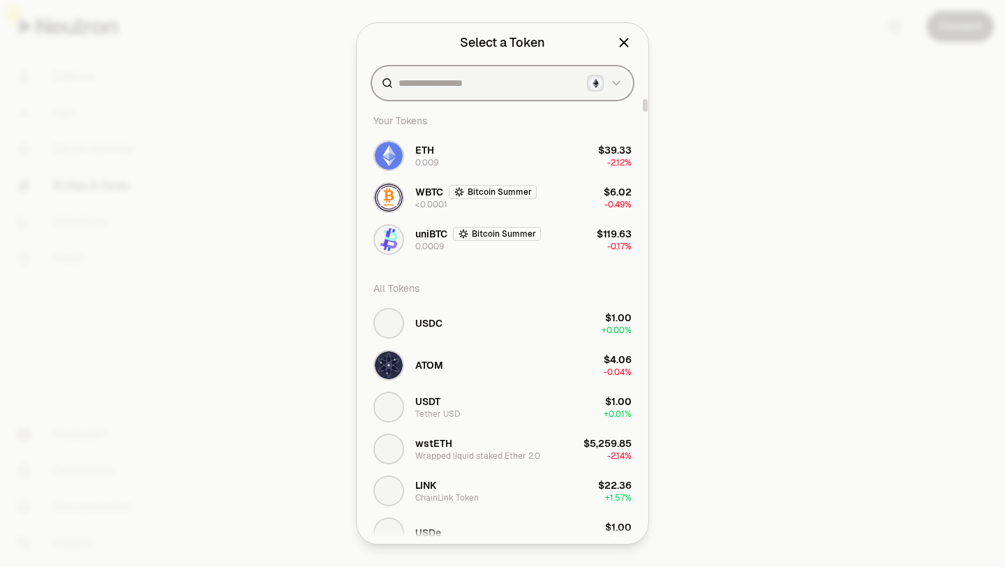
click at [419, 87] on input at bounding box center [489, 83] width 183 height 14
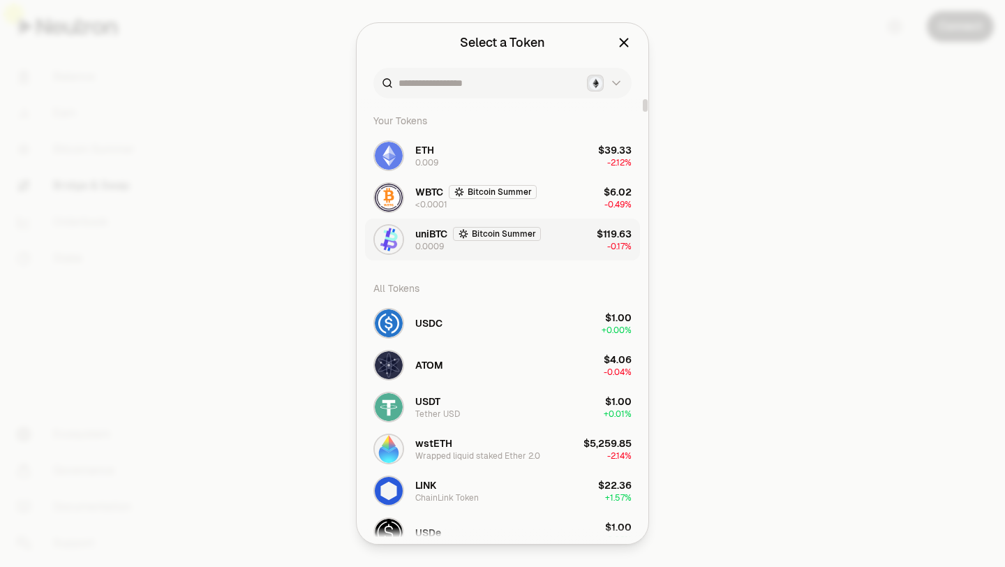
click at [426, 227] on span "uniBTC" at bounding box center [431, 234] width 32 height 14
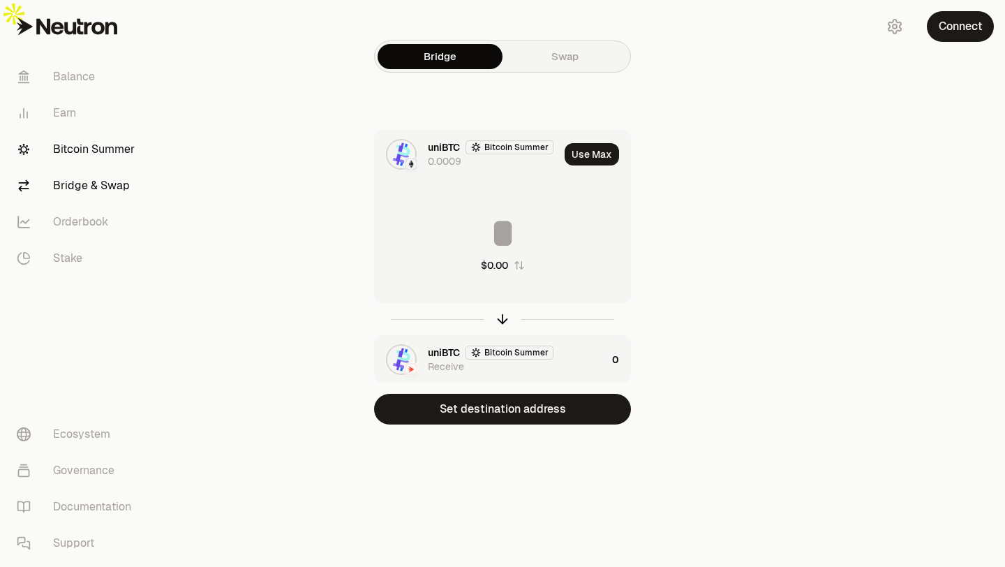
click at [95, 141] on link "Bitcoin Summer" at bounding box center [78, 149] width 145 height 36
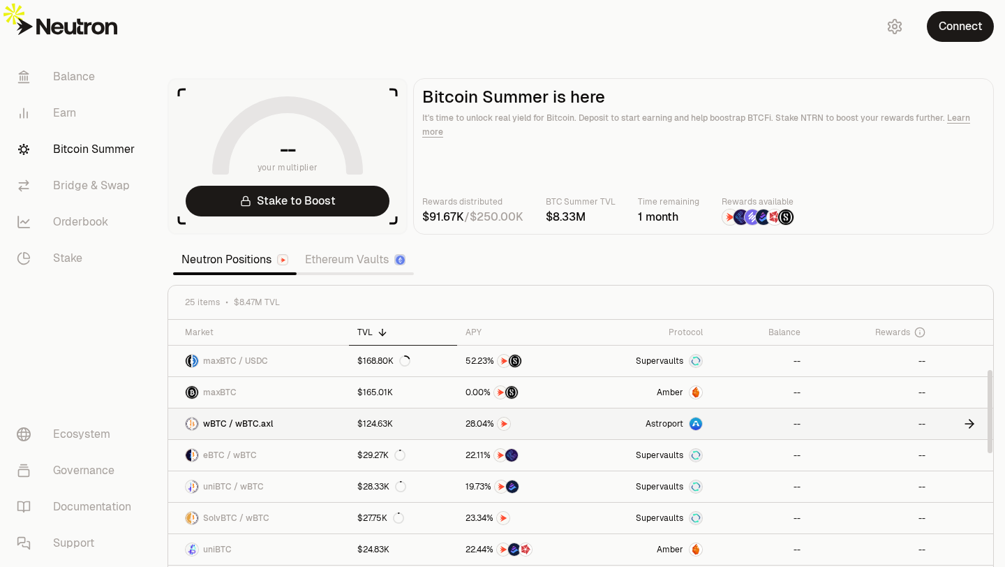
scroll to position [181, 0]
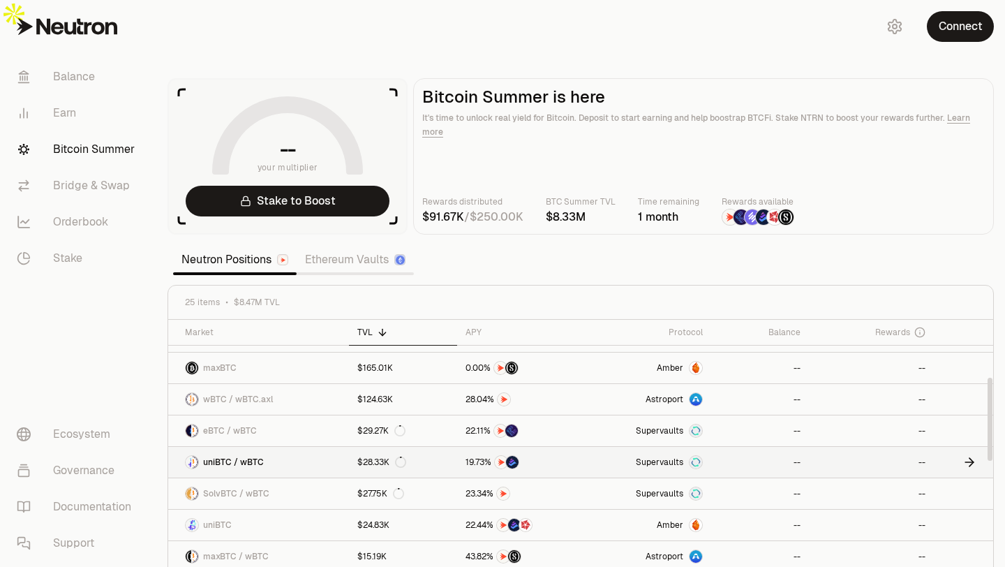
click at [255, 456] on span "uniBTC / wBTC" at bounding box center [233, 461] width 61 height 11
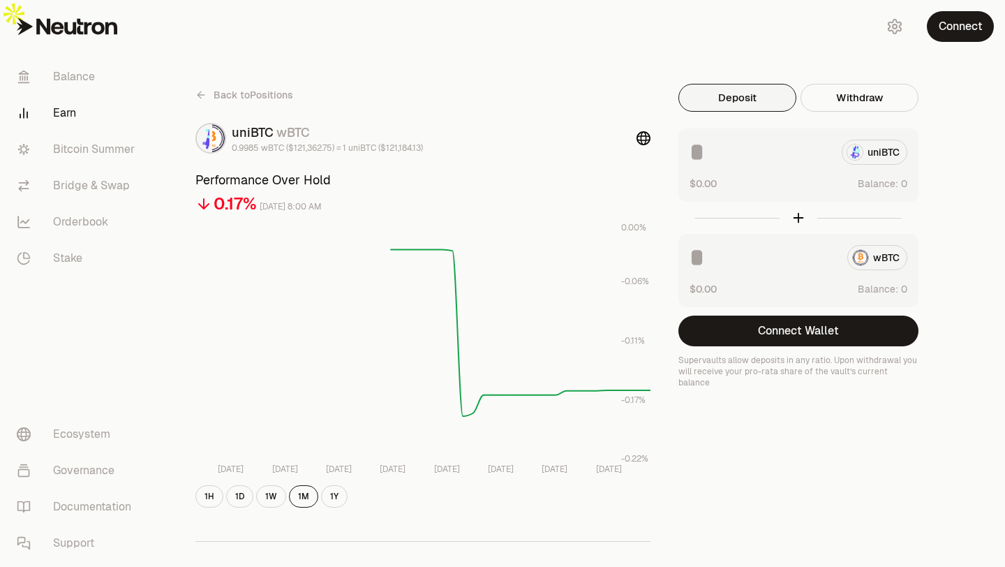
scroll to position [12, 0]
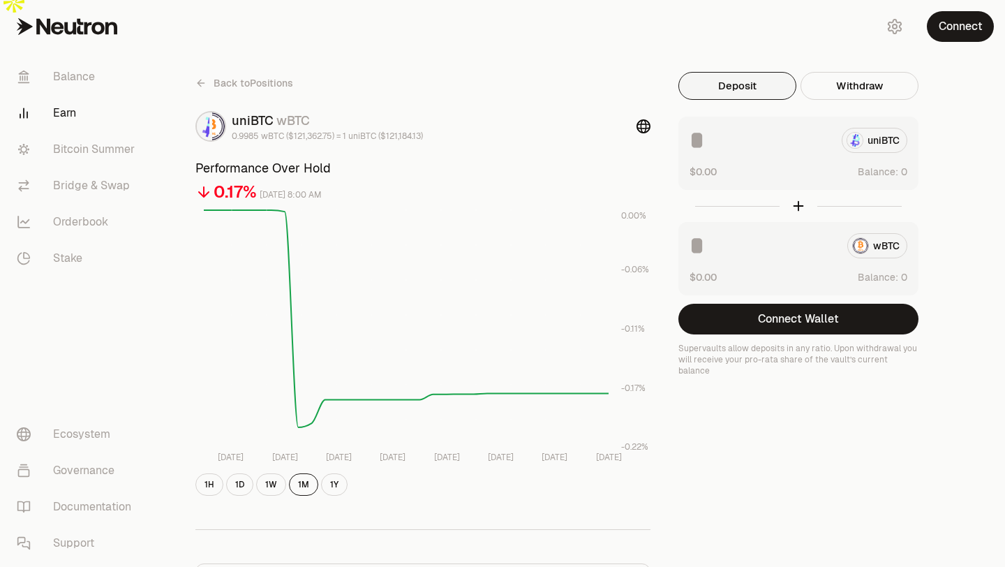
click at [800, 190] on div at bounding box center [798, 206] width 240 height 32
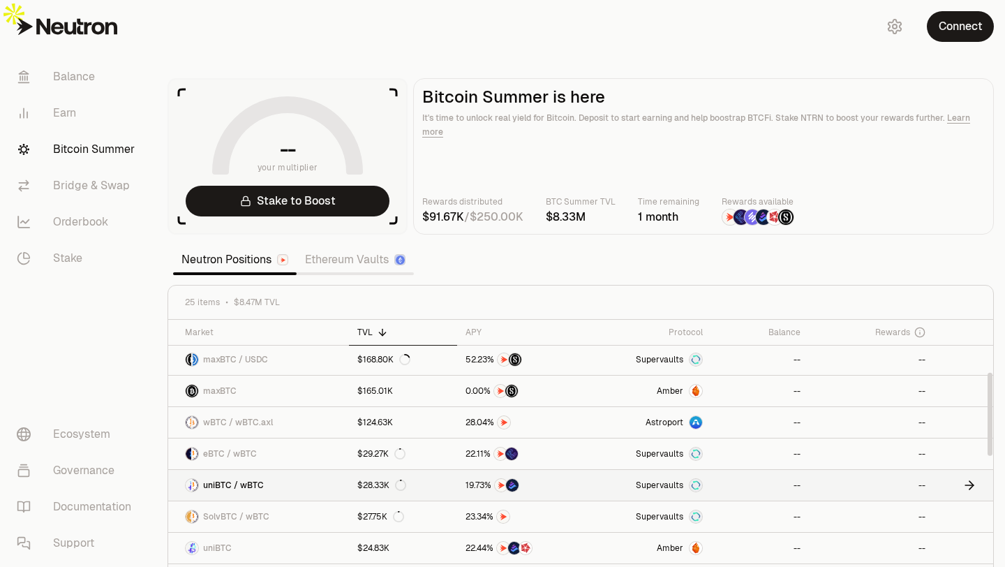
scroll to position [165, 0]
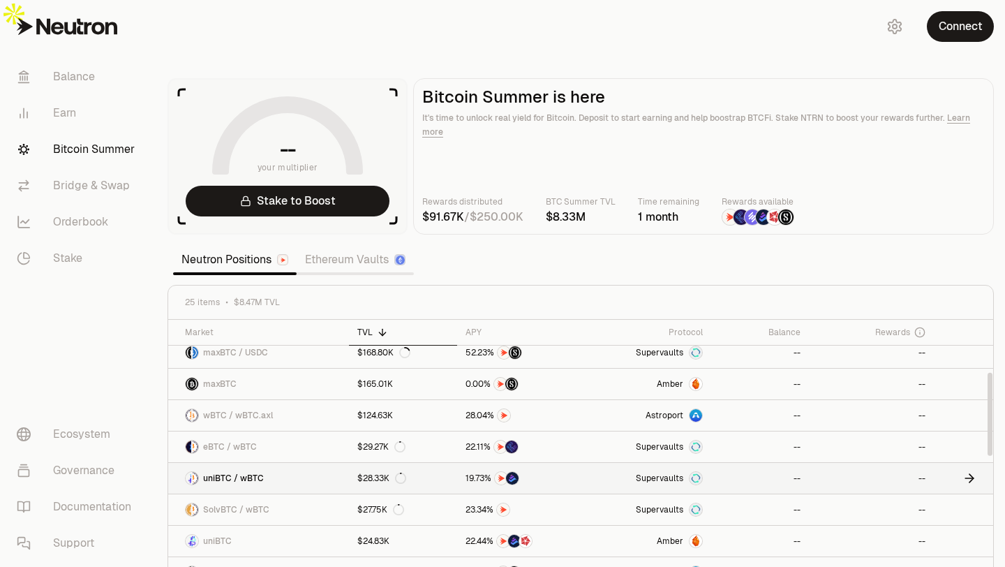
click at [223, 472] on span "uniBTC / wBTC" at bounding box center [233, 477] width 61 height 11
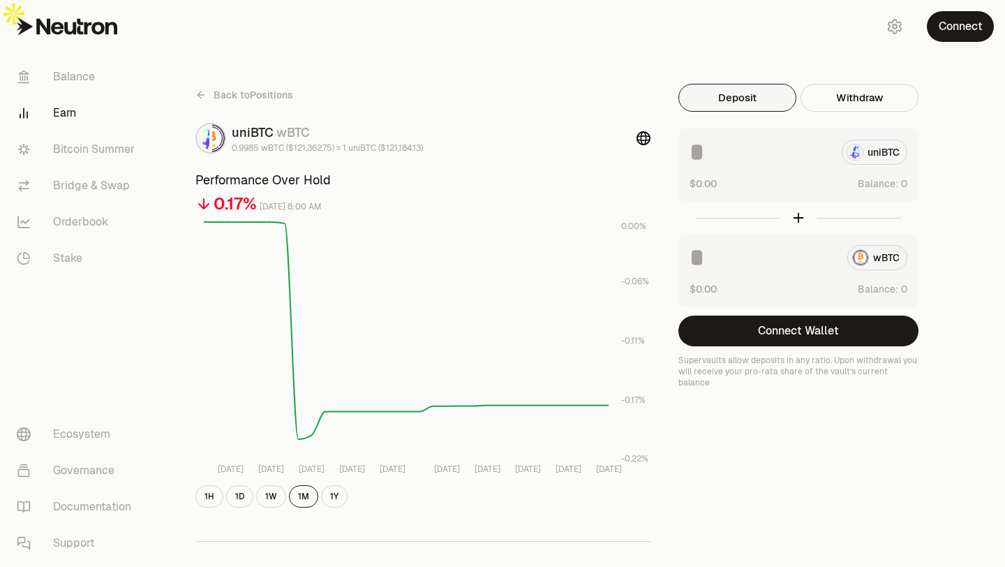
click at [799, 202] on div at bounding box center [798, 218] width 240 height 32
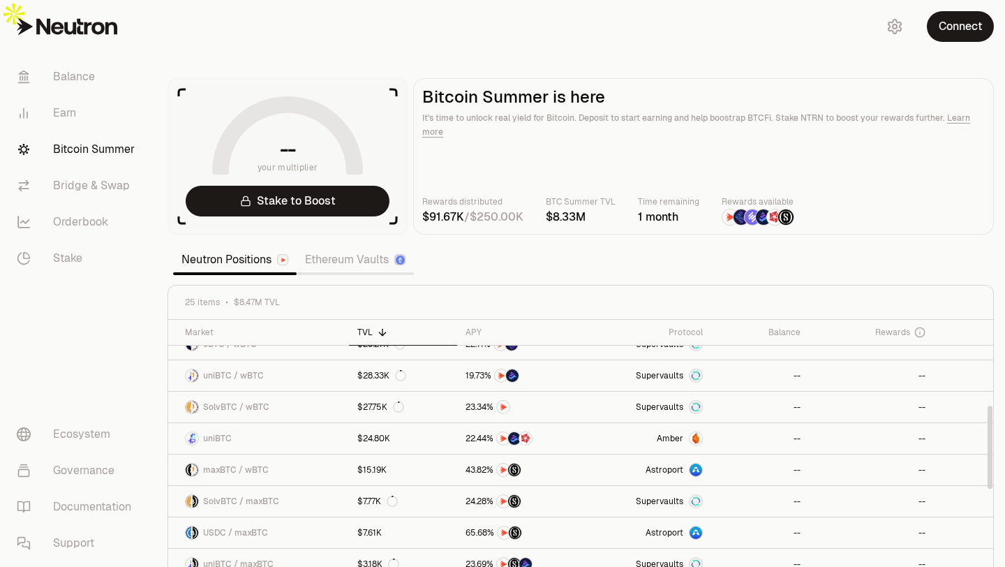
scroll to position [323, 0]
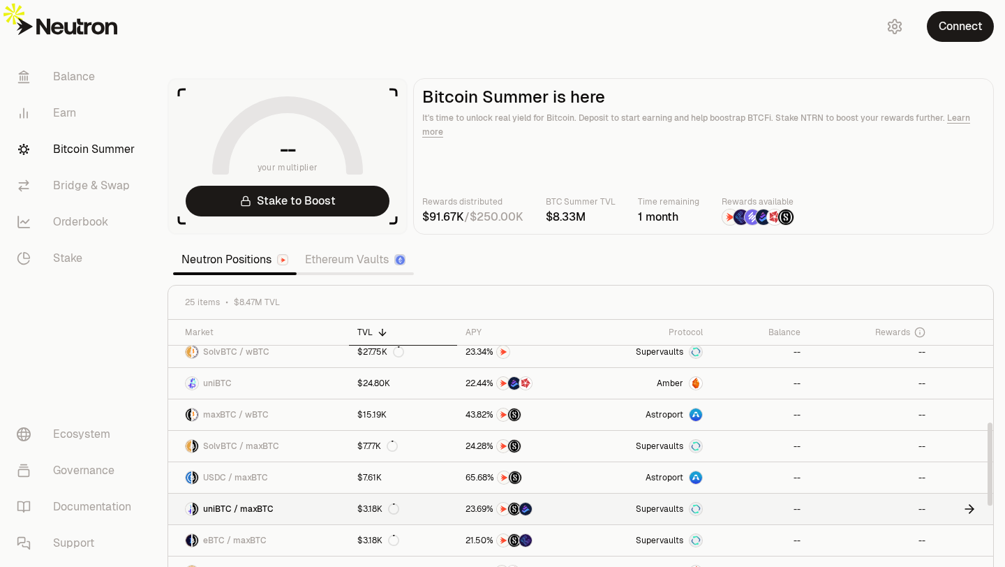
click at [253, 503] on span "uniBTC / maxBTC" at bounding box center [238, 508] width 70 height 11
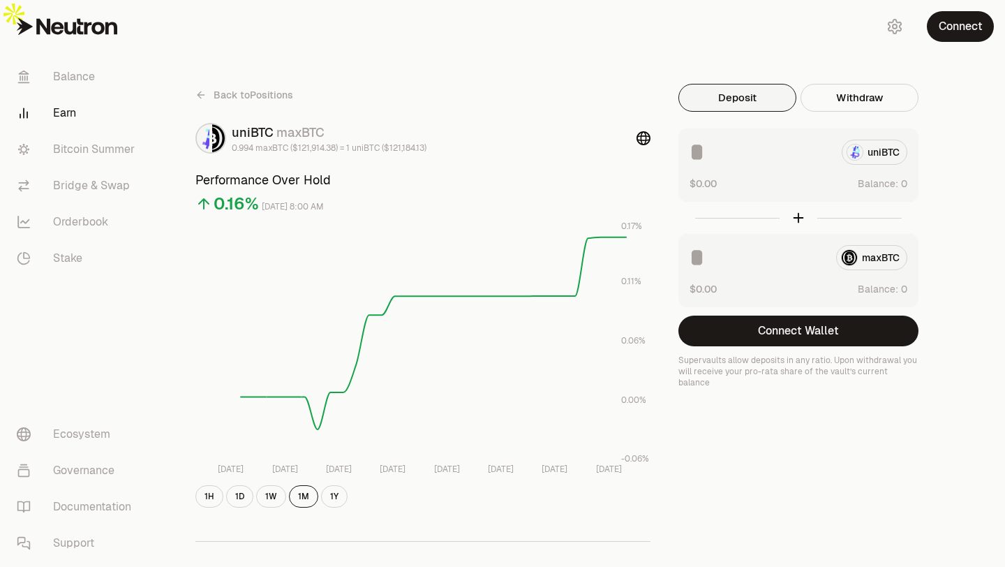
click at [798, 202] on div at bounding box center [798, 218] width 240 height 32
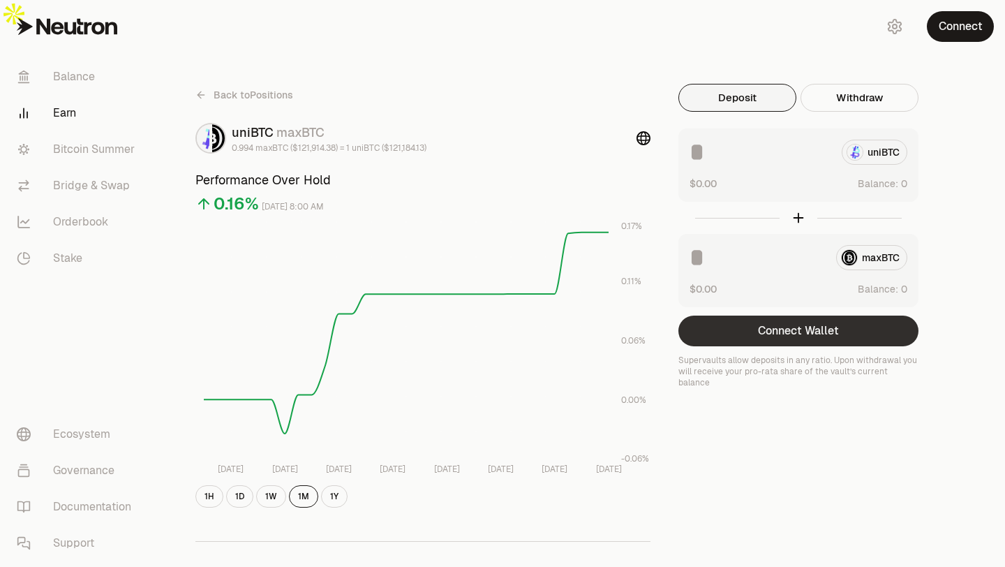
click at [799, 315] on button "Connect Wallet" at bounding box center [798, 330] width 240 height 31
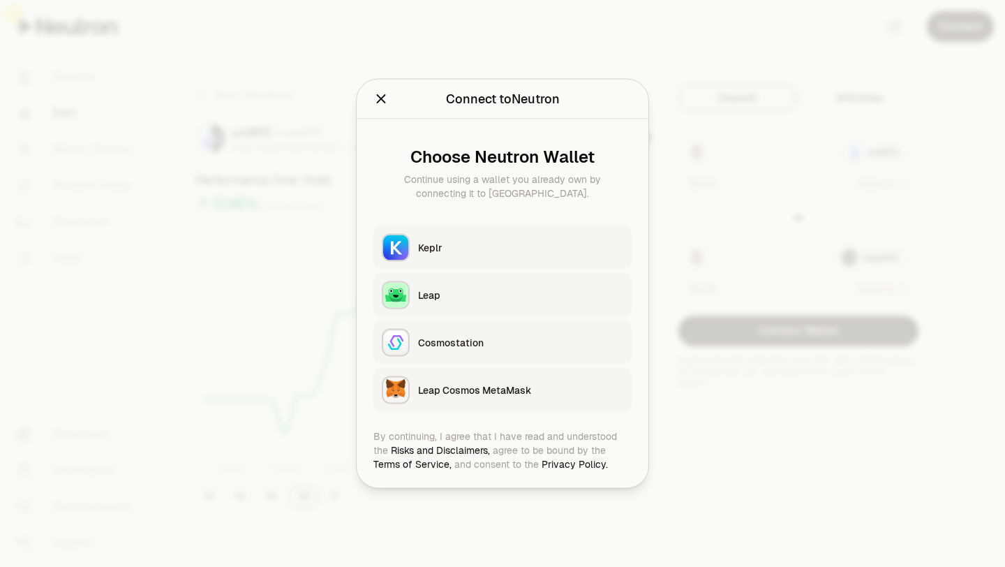
click at [482, 391] on div "Leap Cosmos MetaMask" at bounding box center [520, 390] width 205 height 14
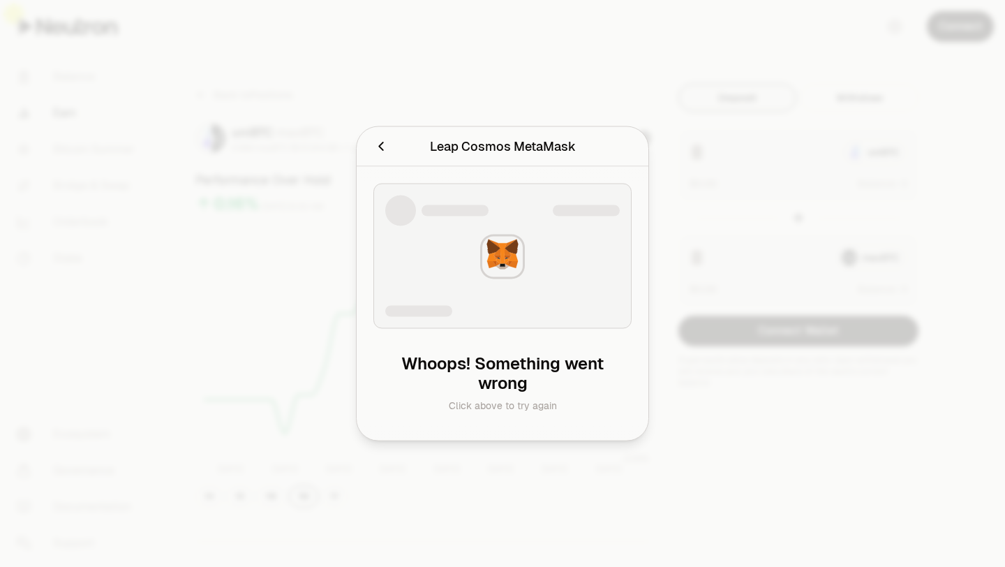
click at [502, 407] on div "Click above to try again" at bounding box center [502, 405] width 236 height 14
click at [375, 145] on icon "Cancel" at bounding box center [380, 146] width 15 height 15
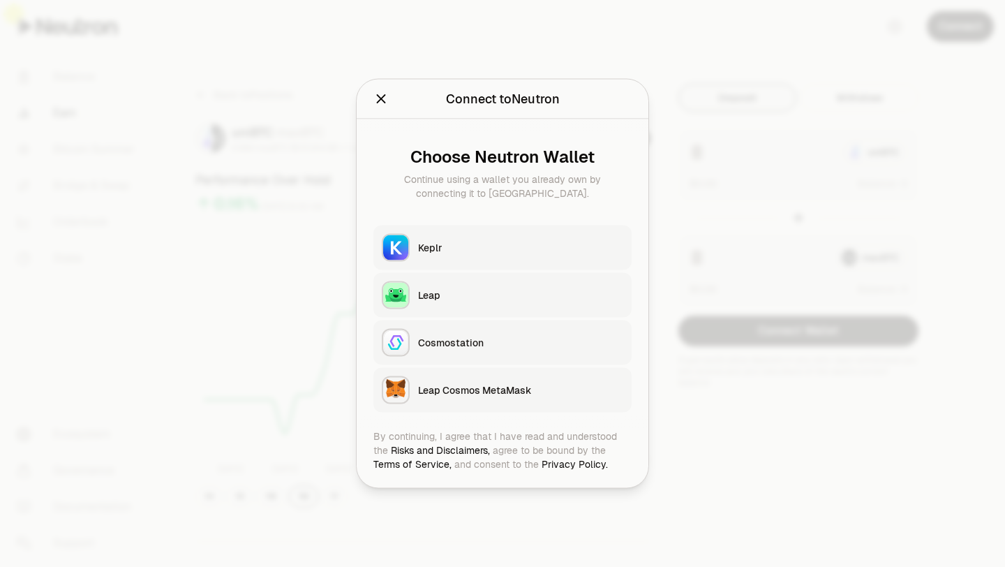
click at [380, 98] on icon "Close" at bounding box center [381, 98] width 9 height 9
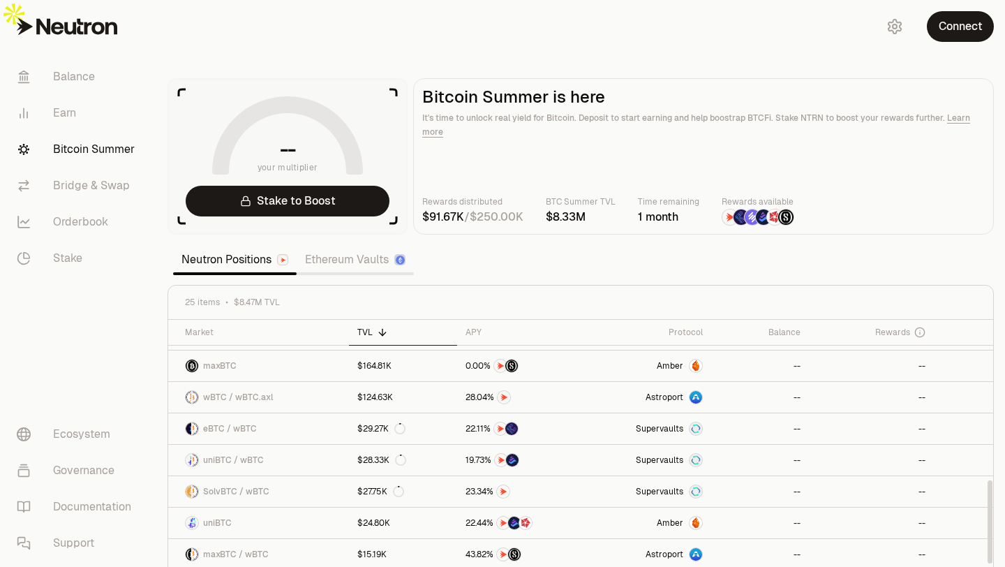
scroll to position [547, 0]
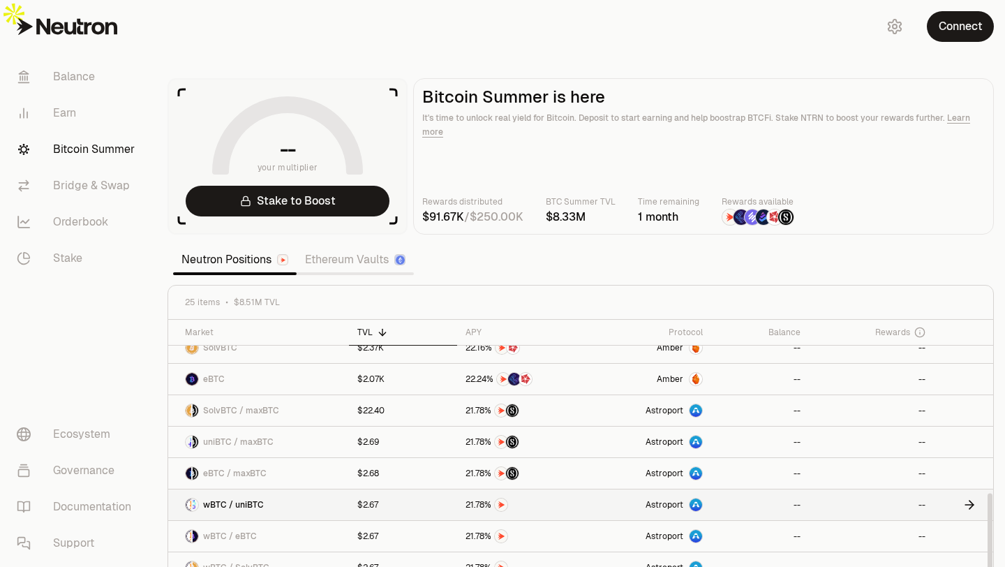
click at [263, 489] on link "wBTC / uniBTC" at bounding box center [258, 504] width 181 height 31
click at [336, 246] on link "Ethereum Vaults" at bounding box center [355, 260] width 117 height 28
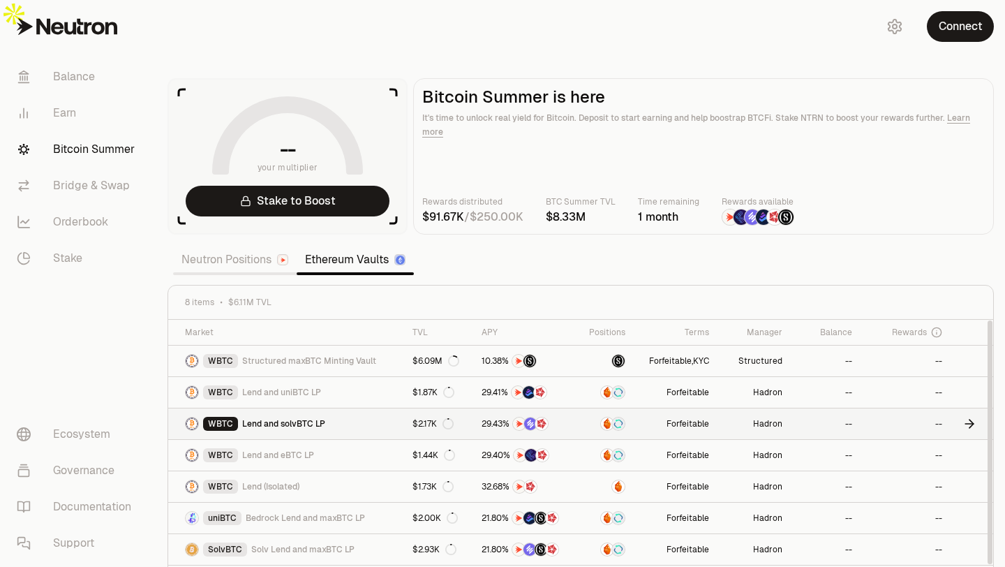
scroll to position [13, 0]
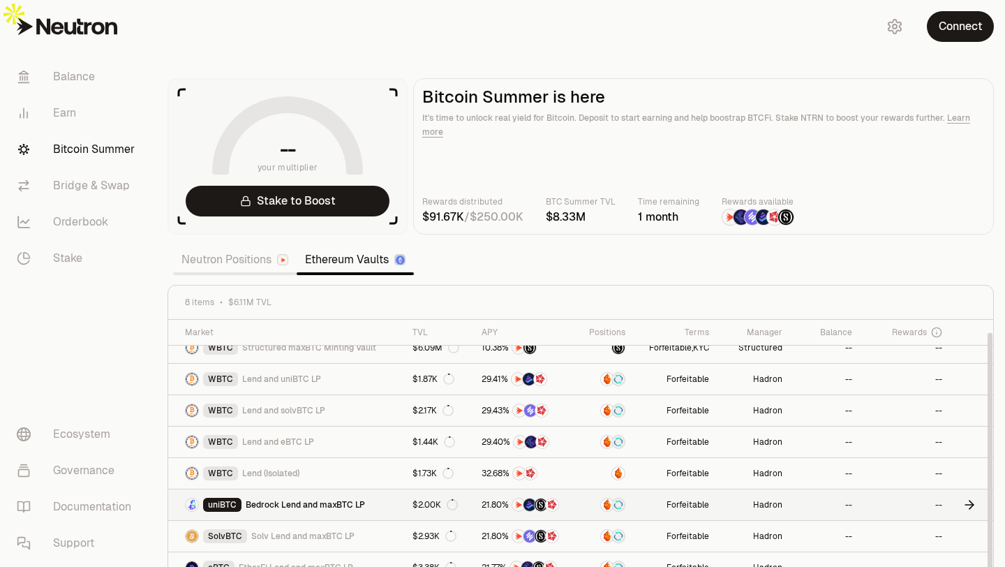
click at [354, 499] on span "Bedrock Lend and maxBTC LP" at bounding box center [305, 504] width 119 height 11
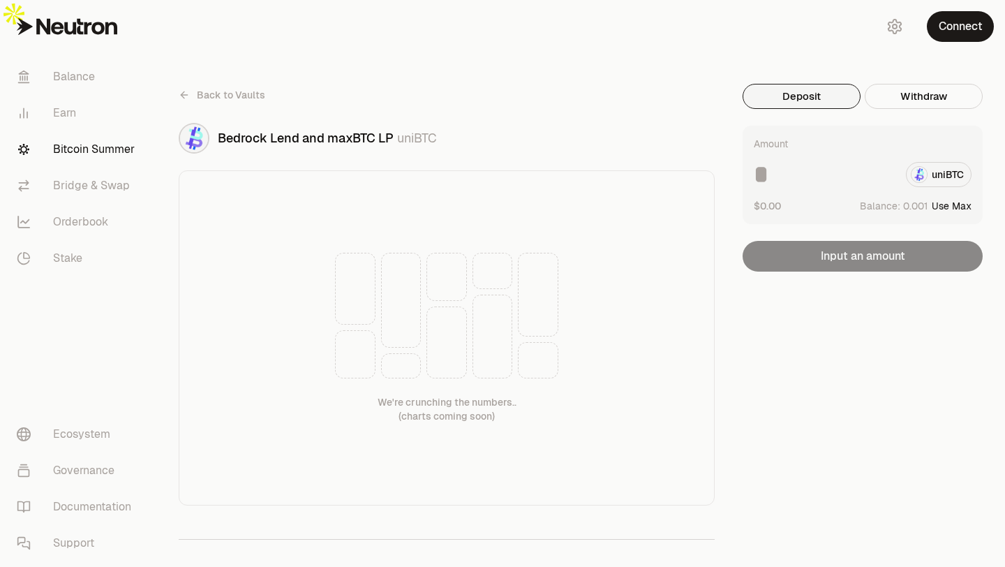
click at [195, 84] on link "Back to Vaults" at bounding box center [222, 95] width 87 height 22
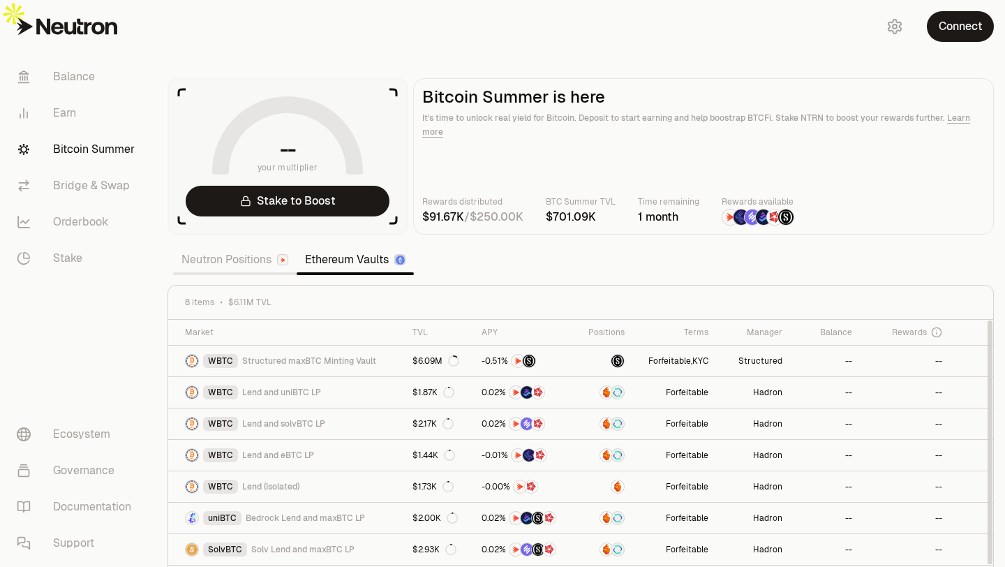
click at [227, 246] on link "Neutron Positions" at bounding box center [235, 260] width 124 height 28
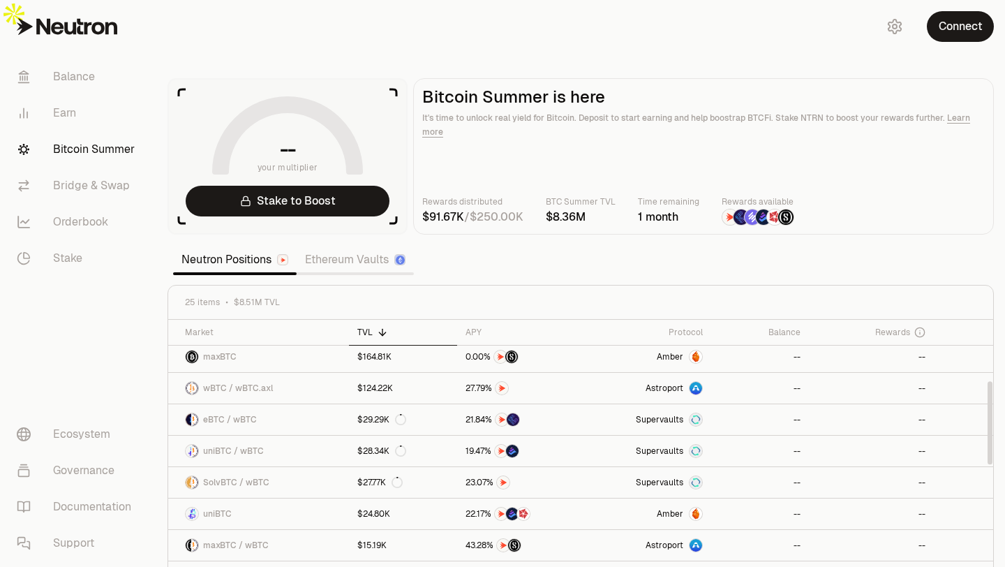
scroll to position [192, 0]
click at [271, 436] on link "uniBTC / wBTC" at bounding box center [258, 451] width 181 height 31
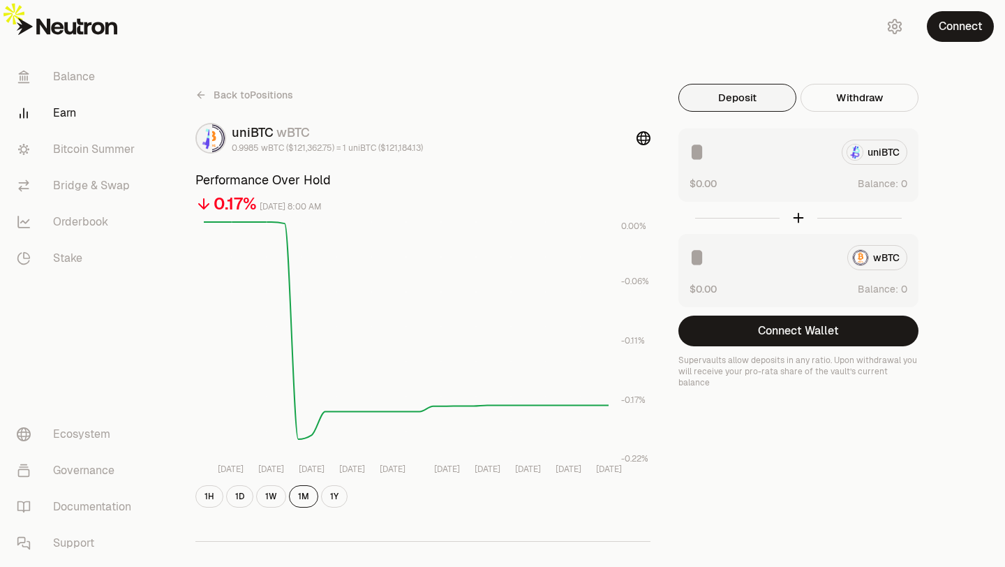
click at [800, 202] on div at bounding box center [798, 218] width 240 height 32
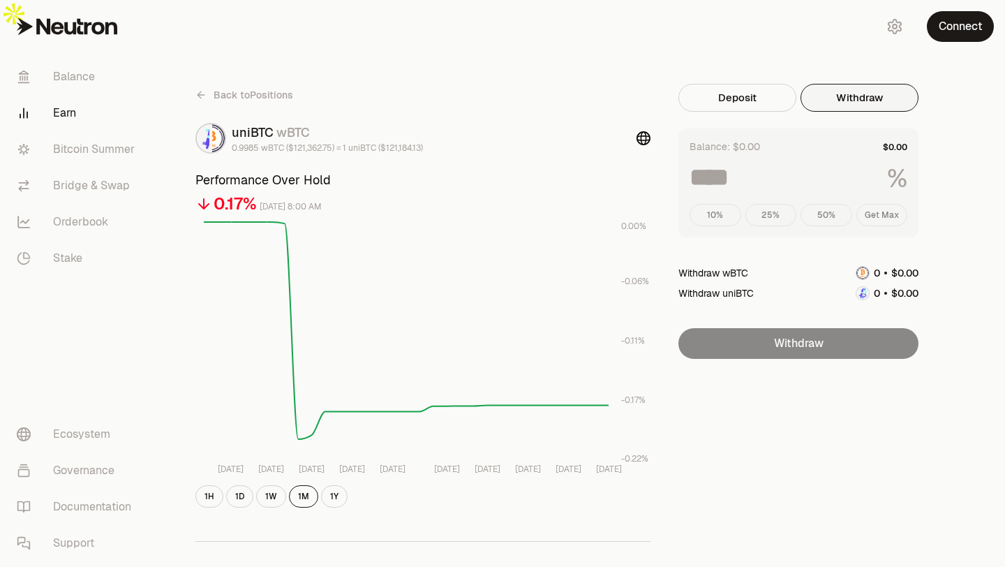
click at [828, 84] on button "Withdraw" at bounding box center [859, 98] width 118 height 28
click at [782, 84] on button "Deposit" at bounding box center [737, 98] width 118 height 28
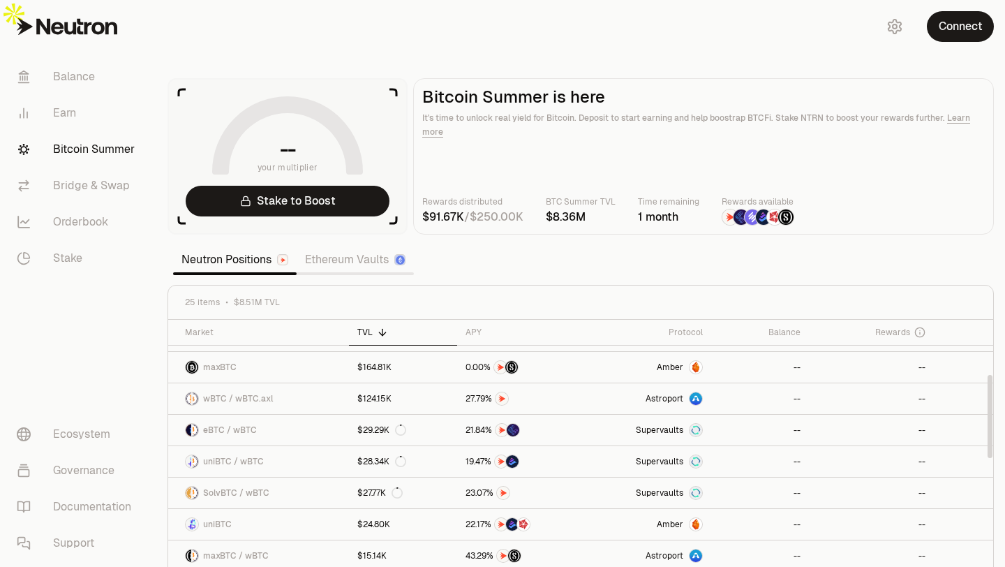
scroll to position [185, 0]
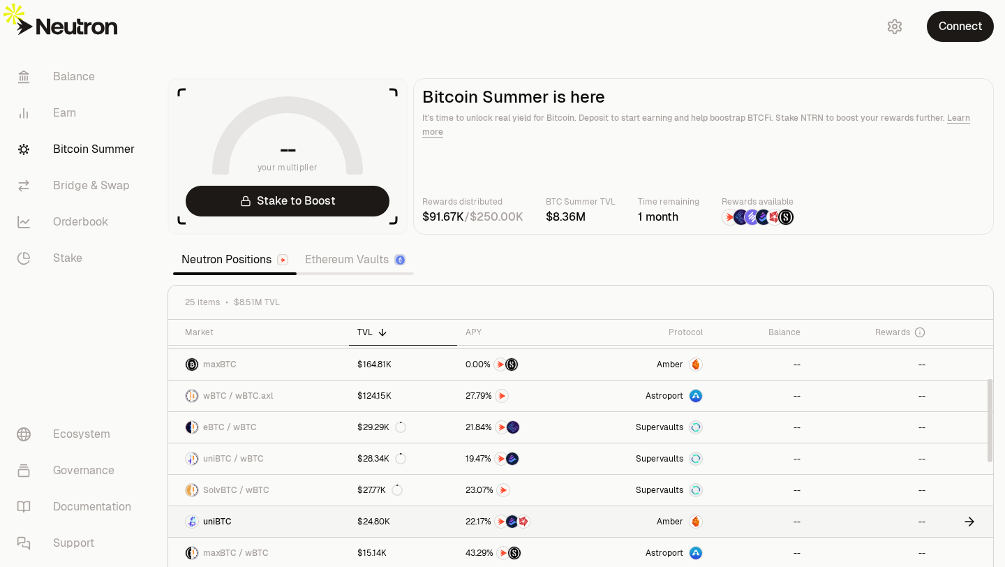
click at [254, 506] on link "uniBTC" at bounding box center [258, 521] width 181 height 31
click at [339, 506] on link "uniBTC" at bounding box center [258, 521] width 181 height 31
click at [312, 443] on link "uniBTC / wBTC" at bounding box center [258, 458] width 181 height 31
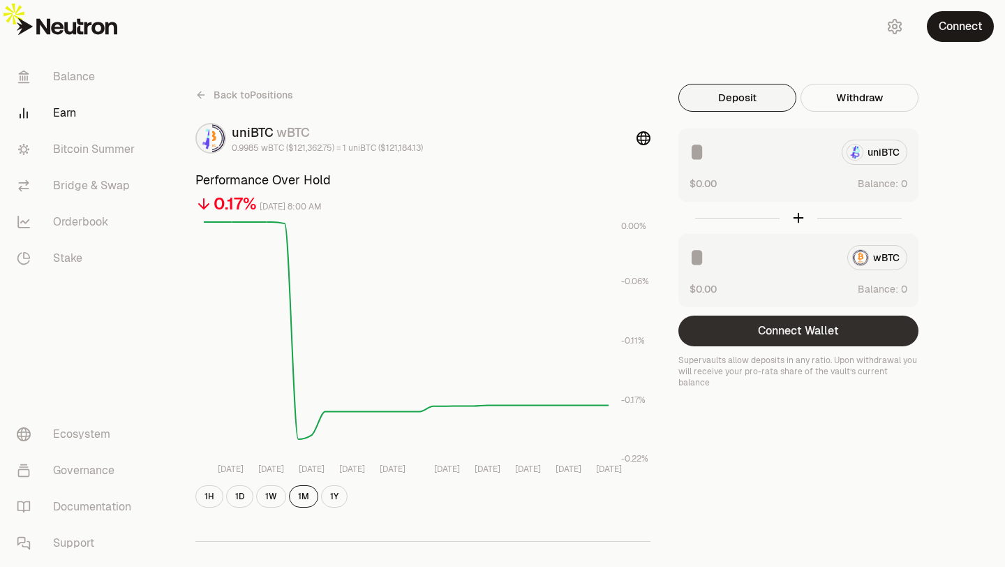
click at [753, 315] on button "Connect Wallet" at bounding box center [798, 330] width 240 height 31
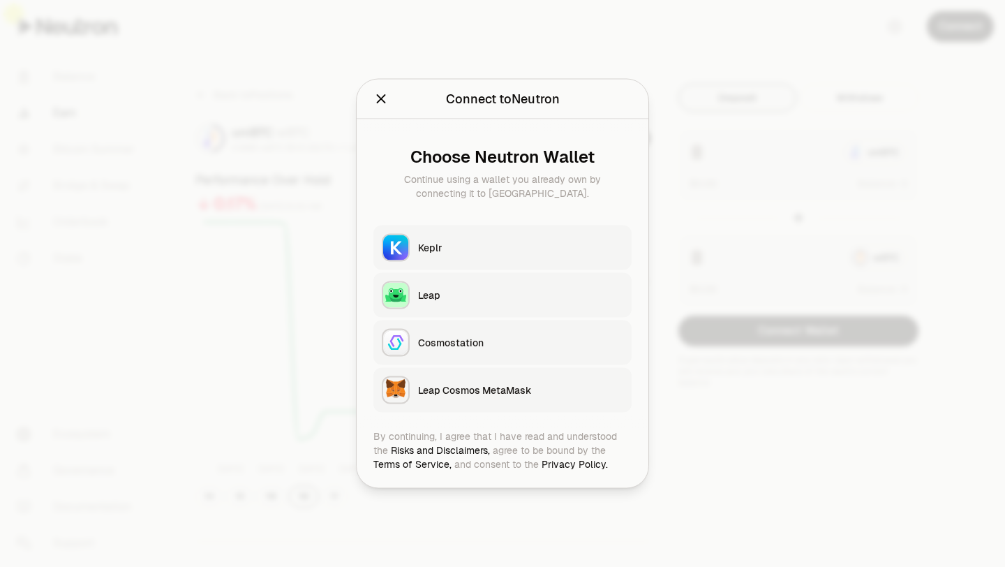
click at [775, 413] on div at bounding box center [502, 283] width 1005 height 567
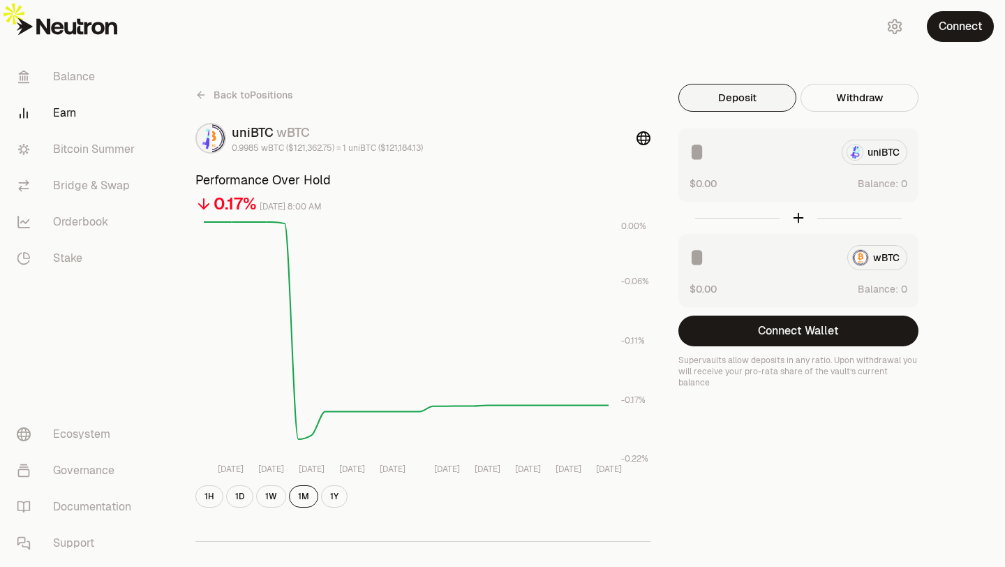
click at [204, 89] on icon at bounding box center [200, 94] width 11 height 11
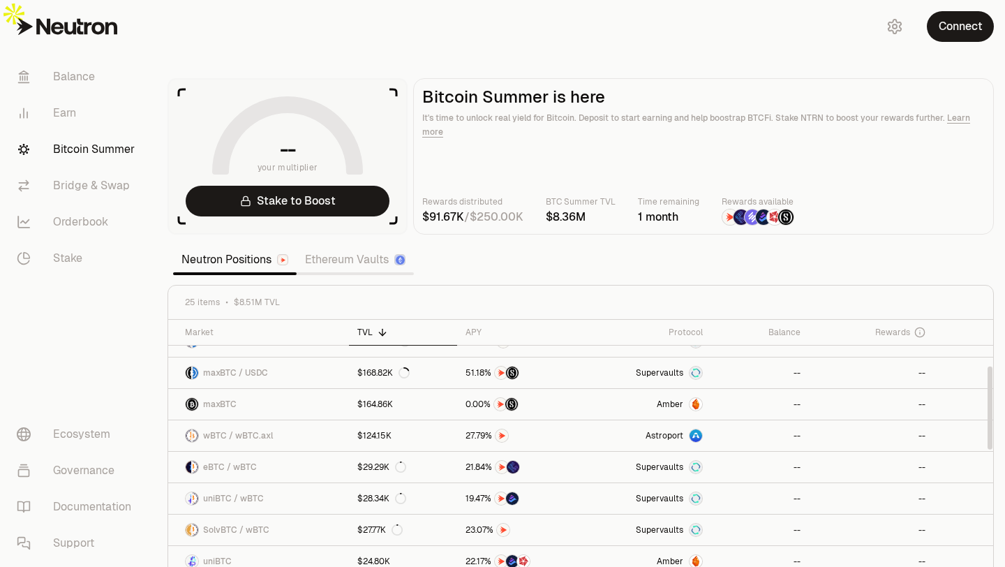
scroll to position [135, 0]
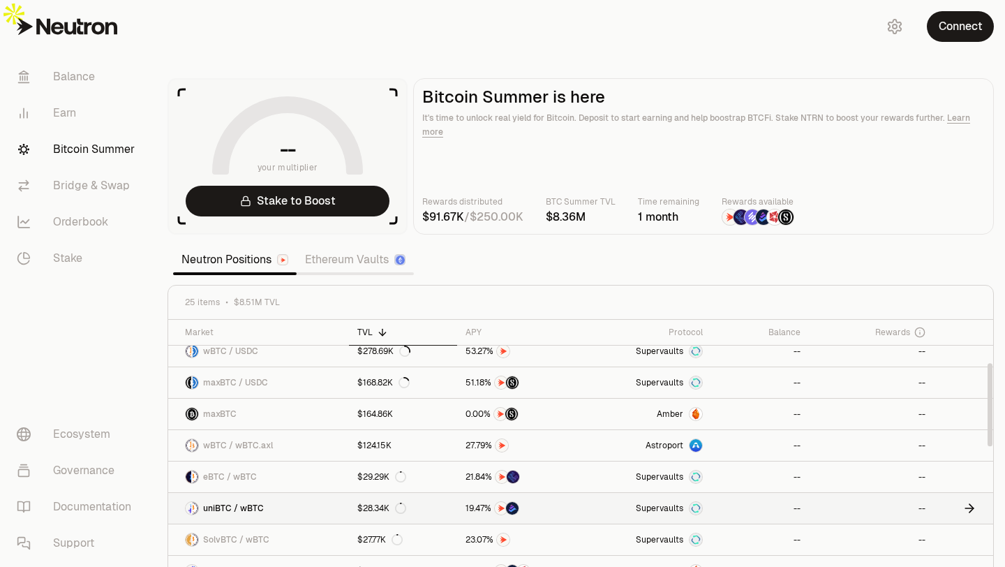
click at [246, 502] on span "uniBTC / wBTC" at bounding box center [233, 507] width 61 height 11
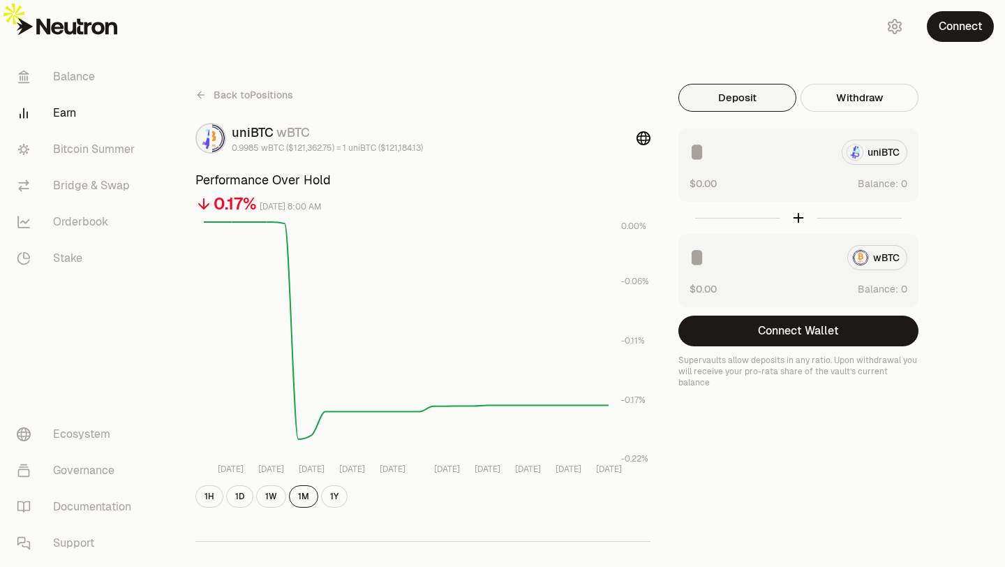
click at [798, 202] on div at bounding box center [798, 218] width 240 height 32
